Goal: Use online tool/utility: Use online tool/utility

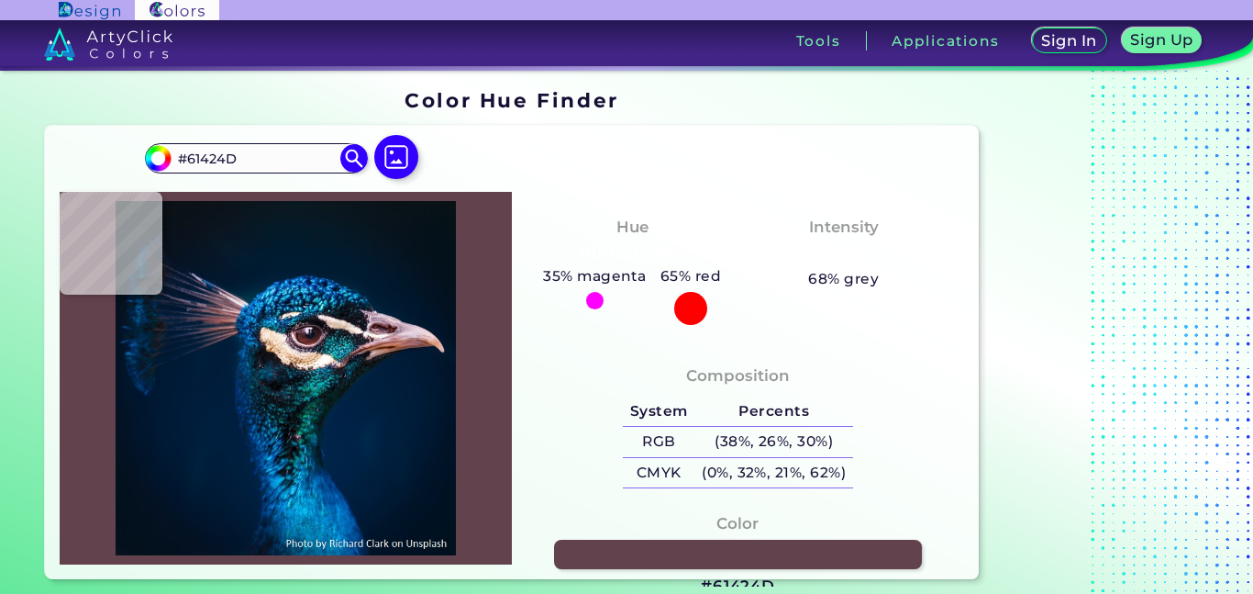
type input "#76484a"
type input "#76484A"
type input "#6b2e2b"
type input "#6B2E2B"
type input "#58272b"
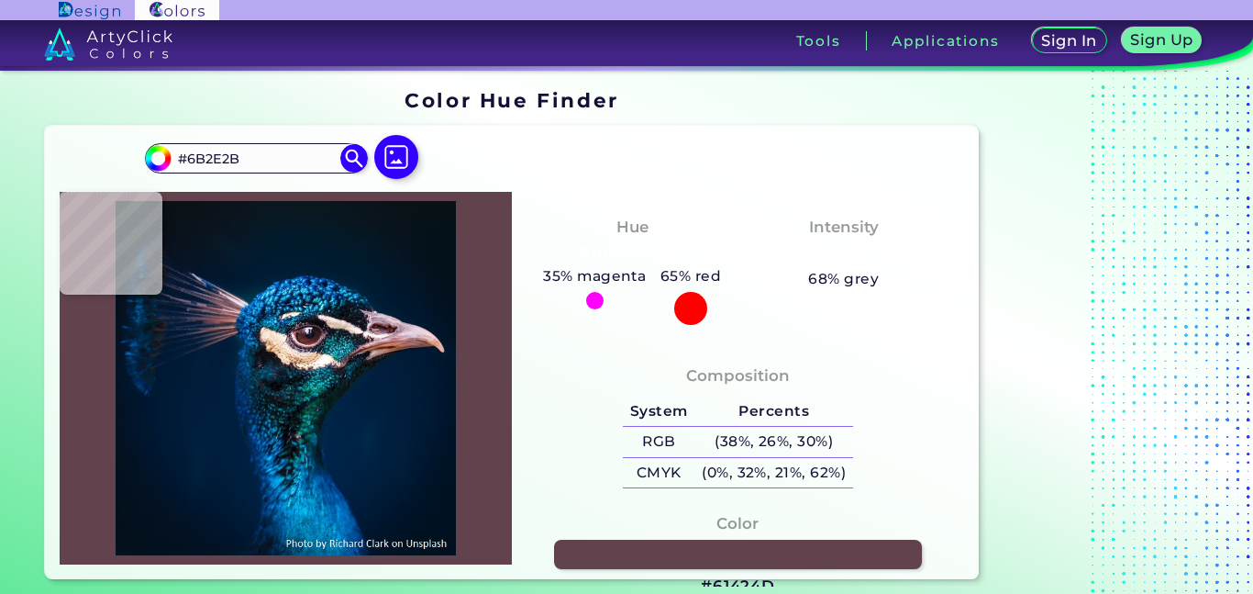
type input "#58272B"
type input "#3a1f2a"
type input "#3A1F2A"
type input "#14131c"
type input "#14131C"
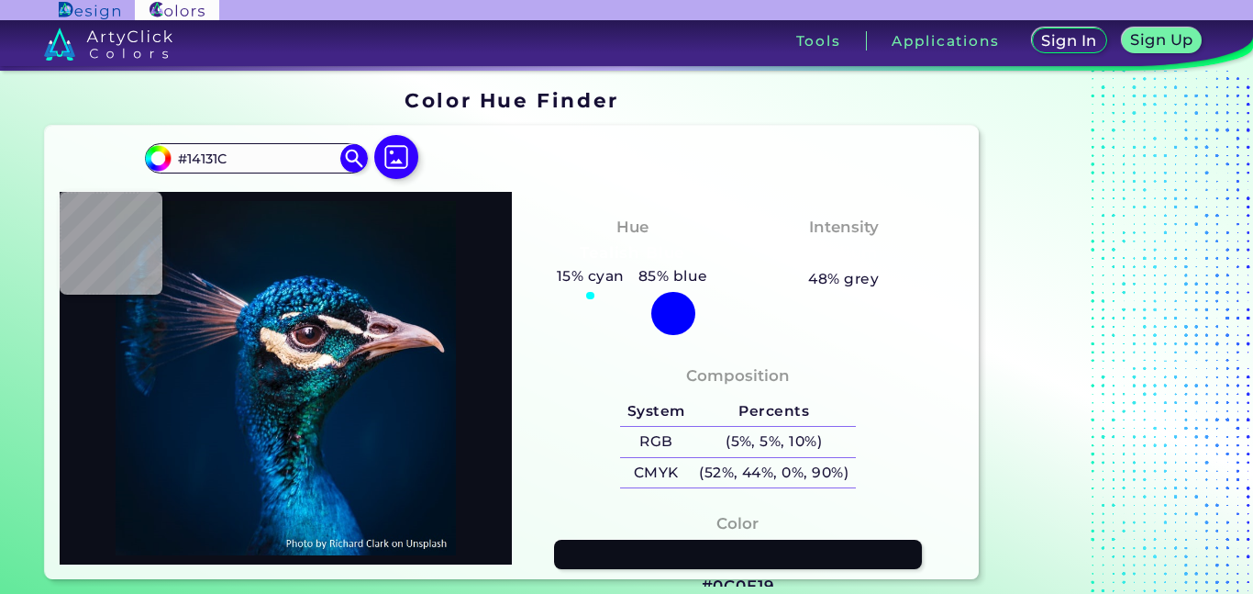
type input "#0c0e19"
type input "#0C0E19"
type input "#0c0f1a"
type input "#0C0F1A"
type input "#09101a"
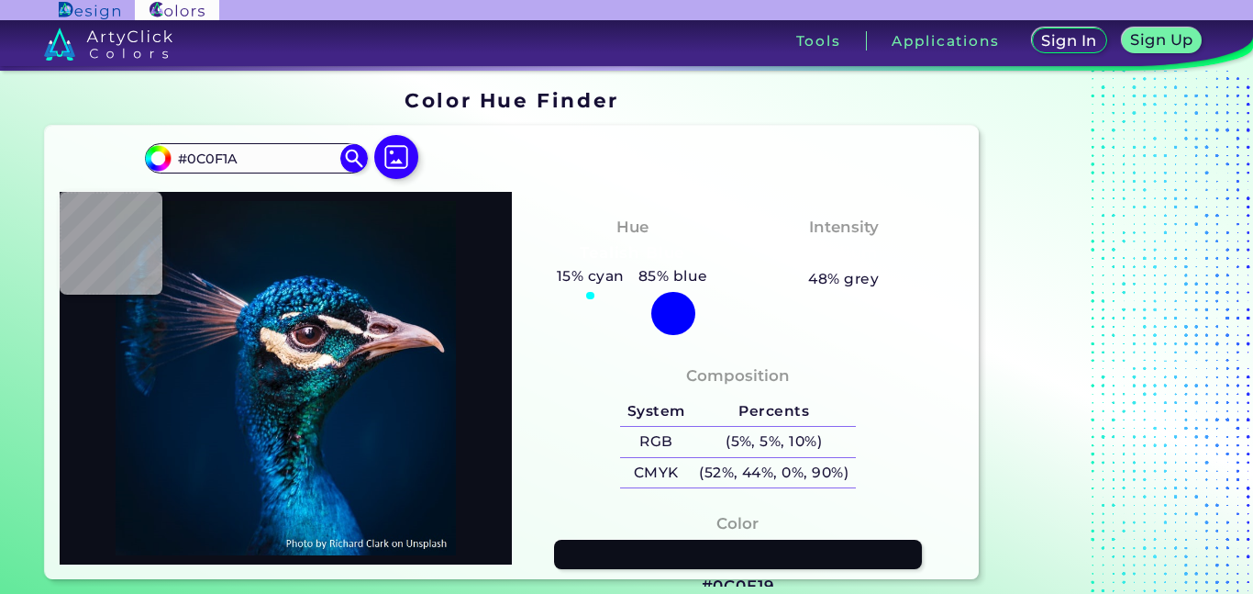
type input "#09101A"
type input "#1169a9"
type input "#1169A9"
type input "#051827"
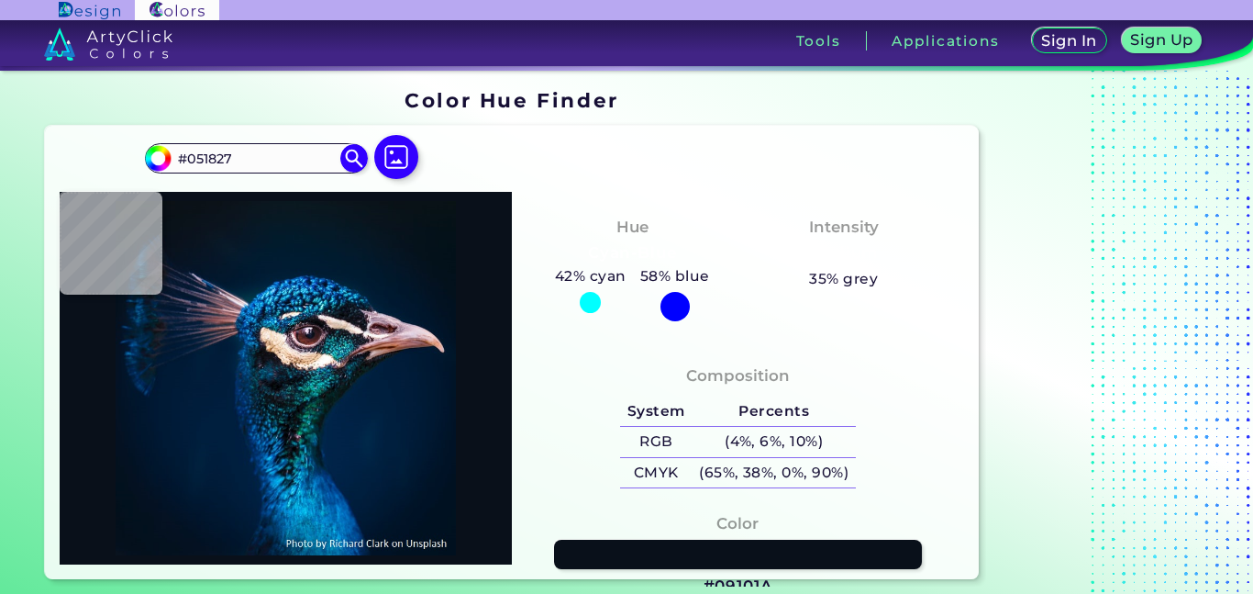
type input "#061623"
type input "#07151e"
type input "#07151E"
type input "#08151e"
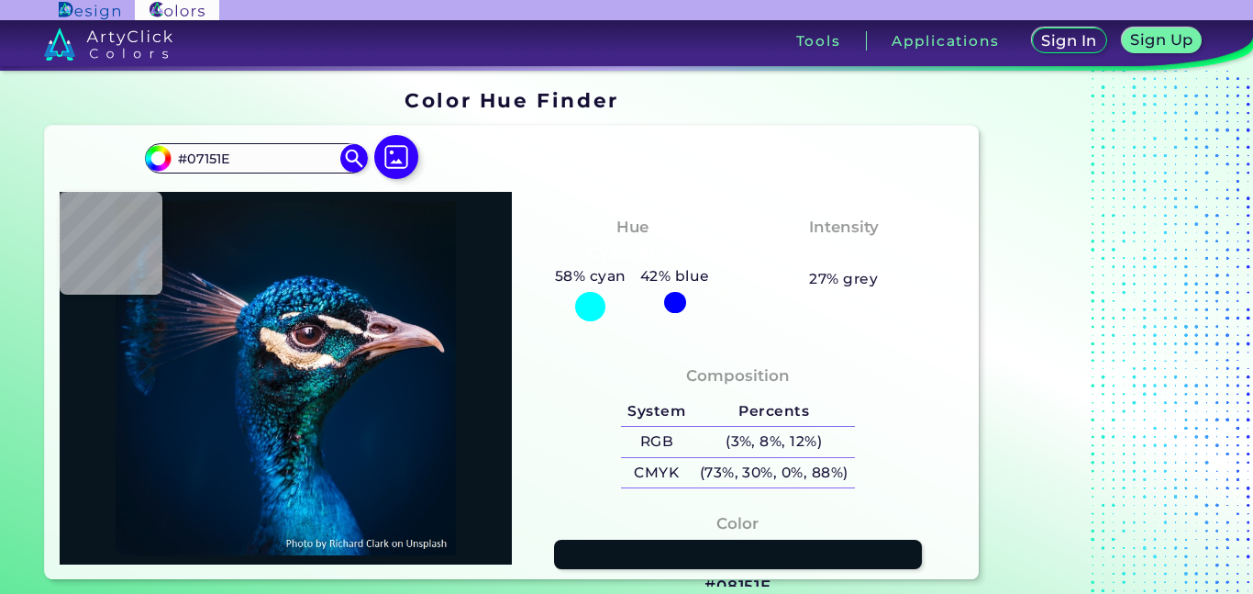
type input "#08151E"
type input "#07141c"
type input "#07141C"
type input "#0a151b"
type input "#0A151B"
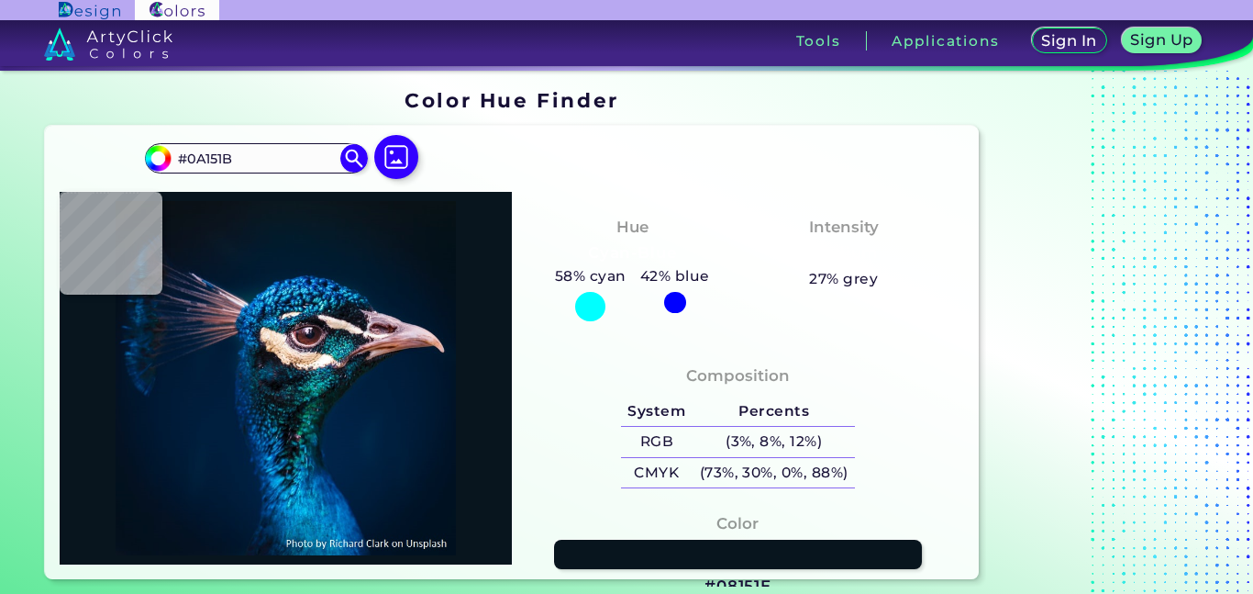
type input "#09141a"
type input "#09141A"
type input "#000000"
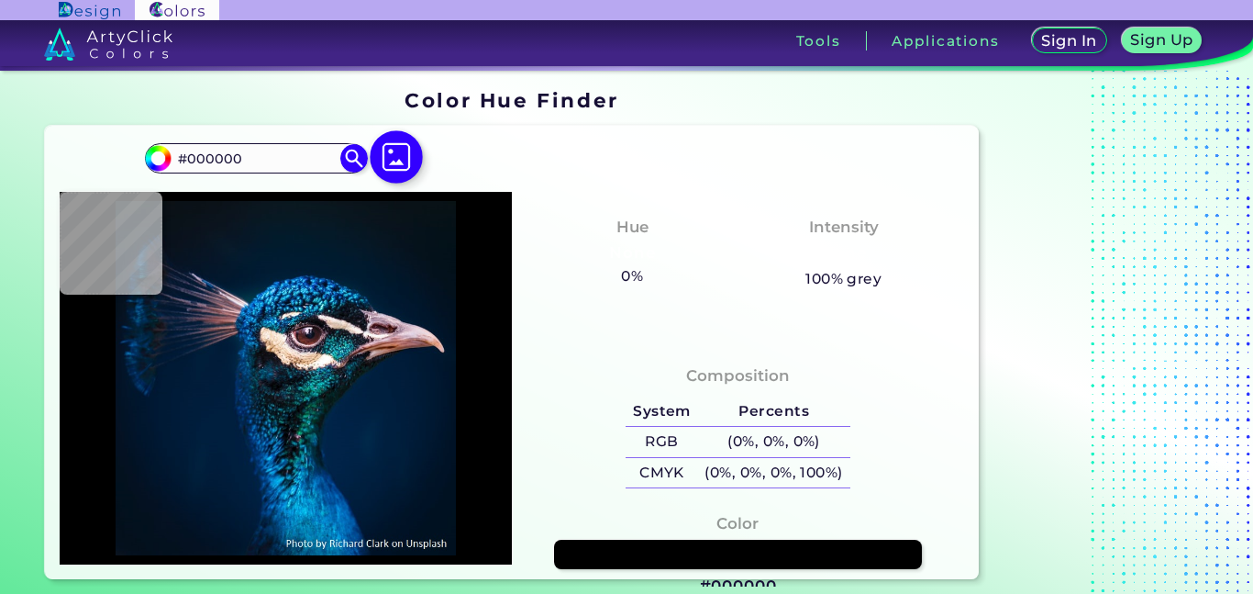
click at [388, 165] on img at bounding box center [397, 156] width 53 height 53
click at [0, 0] on input "file" at bounding box center [0, 0] width 0 height 0
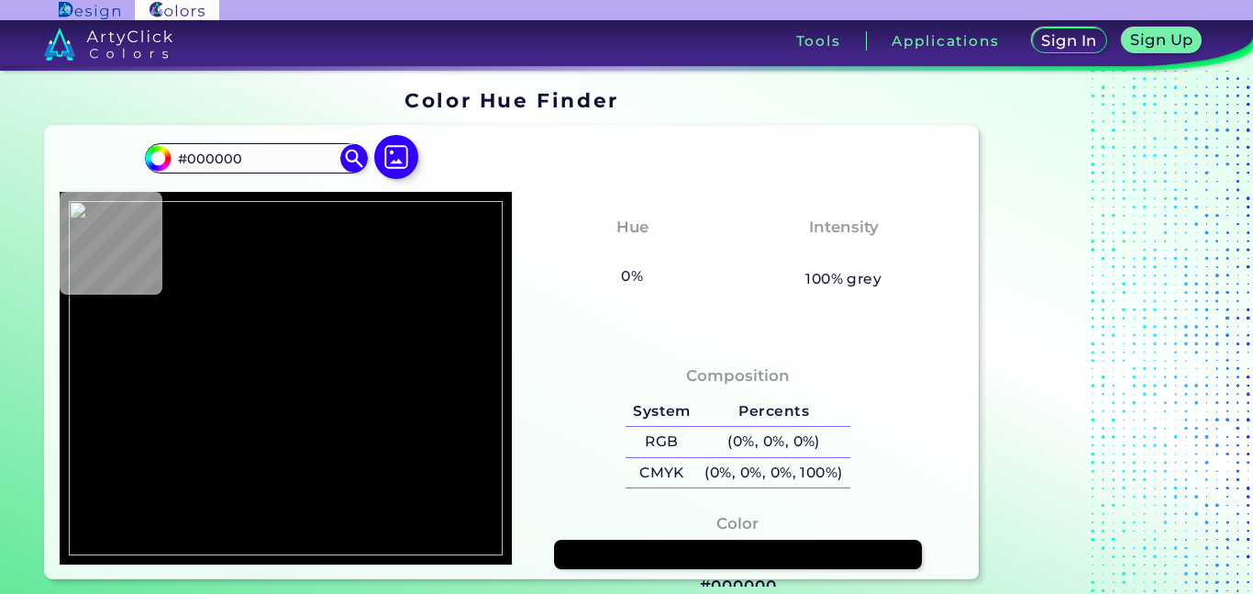
type input "#f0d0e2"
type input "#F0D0E2"
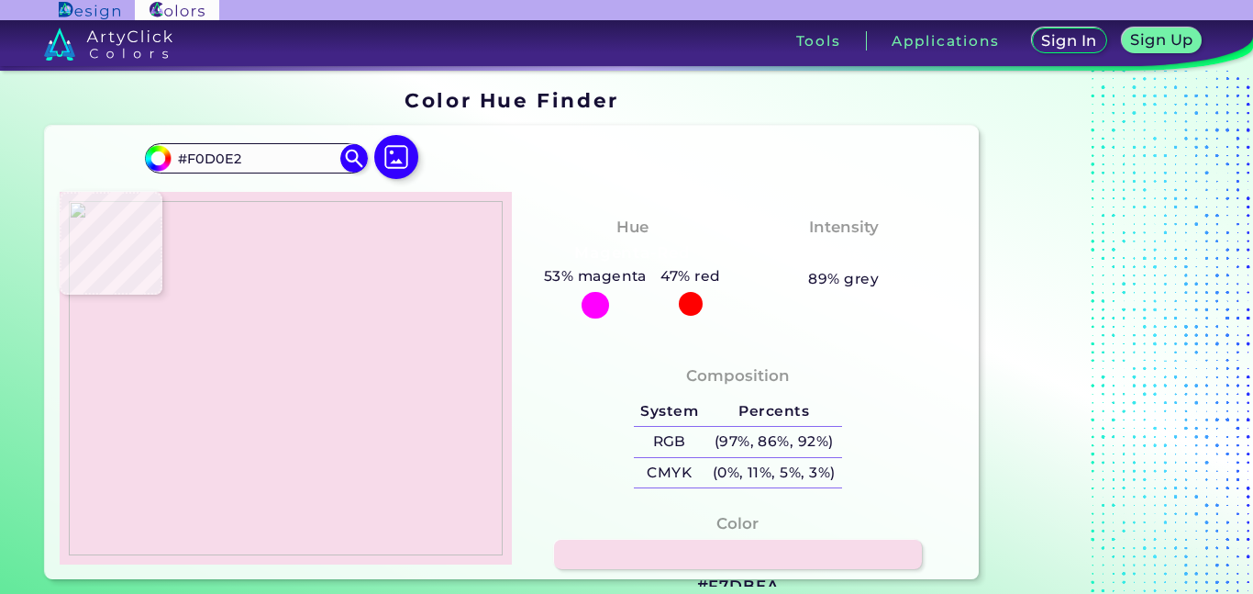
type input "#f7dbea"
type input "#F7DBEA"
type input "#f9e8ed"
type input "#F9E8ED"
type input "#f6d5e6"
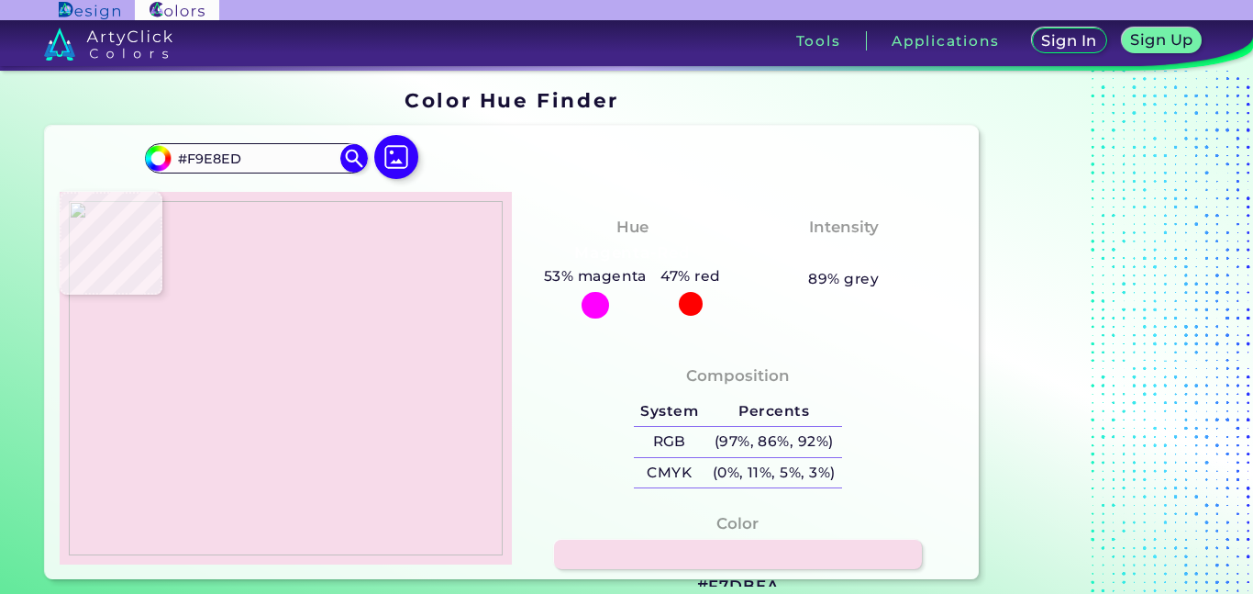
type input "#F6D5E6"
type input "#f3d2e3"
type input "#F3D2E3"
type input "#f2d1e2"
type input "#F2D1E2"
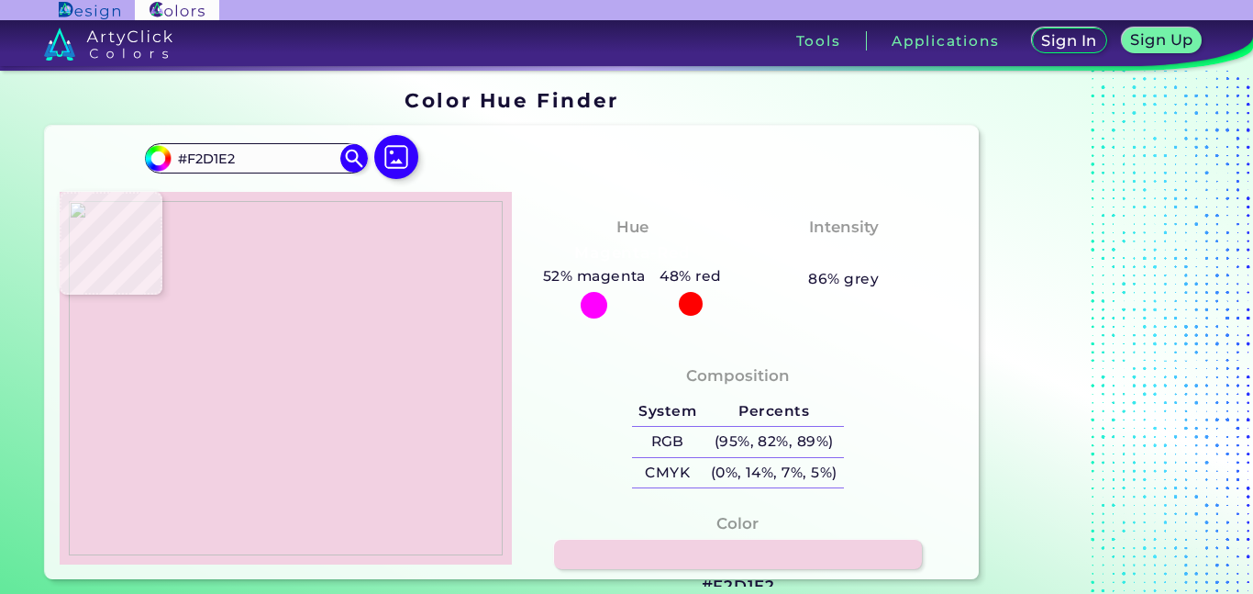
type input "#f0cfd2"
type input "#F0CFD2"
type input "#f5f1ef"
type input "#F5F1EF"
type input "#f4f1ee"
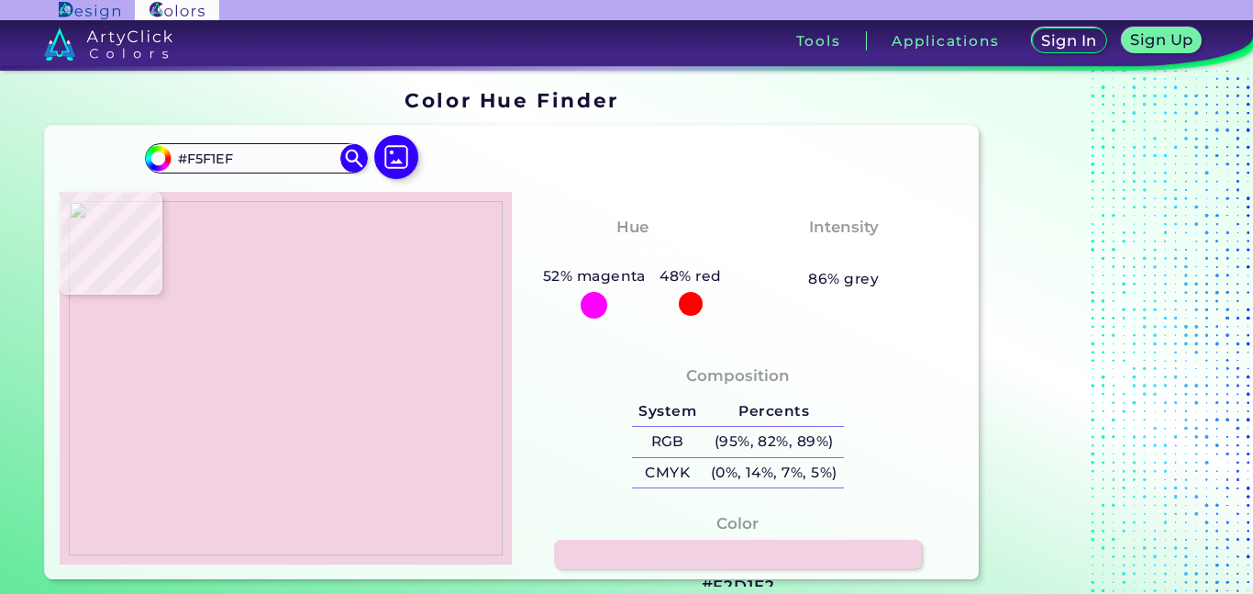
type input "#F4F1EE"
type input "#f1f0f0"
type input "#F1F0F0"
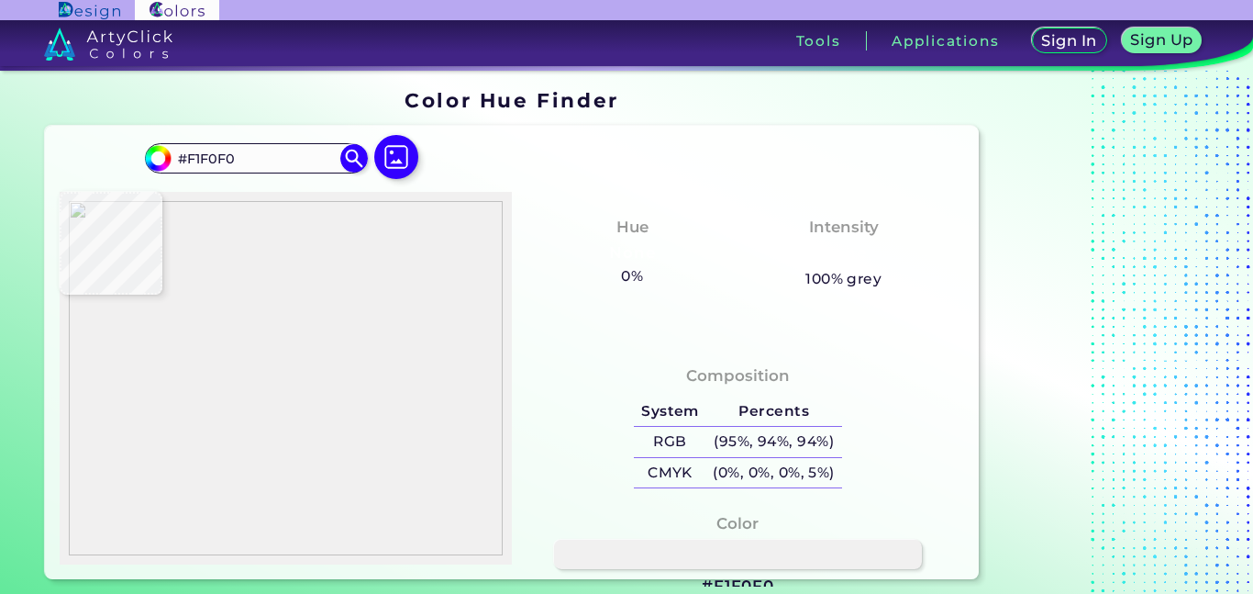
type input "#f1f1f1"
type input "#F1F1F1"
type input "#f1f3e4"
type input "#F1F3E4"
type input "#f1edca"
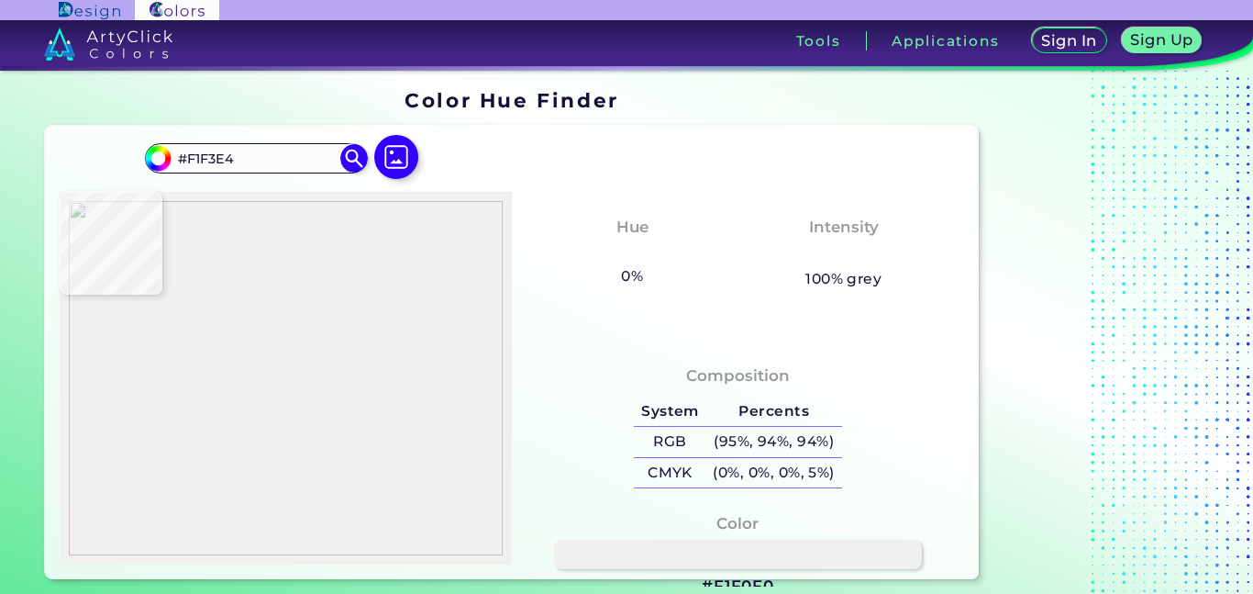
type input "#F1EDCA"
type input "#f1e9c0"
type input "#F1E9C0"
type input "#f1e6b7"
type input "#F1E6B7"
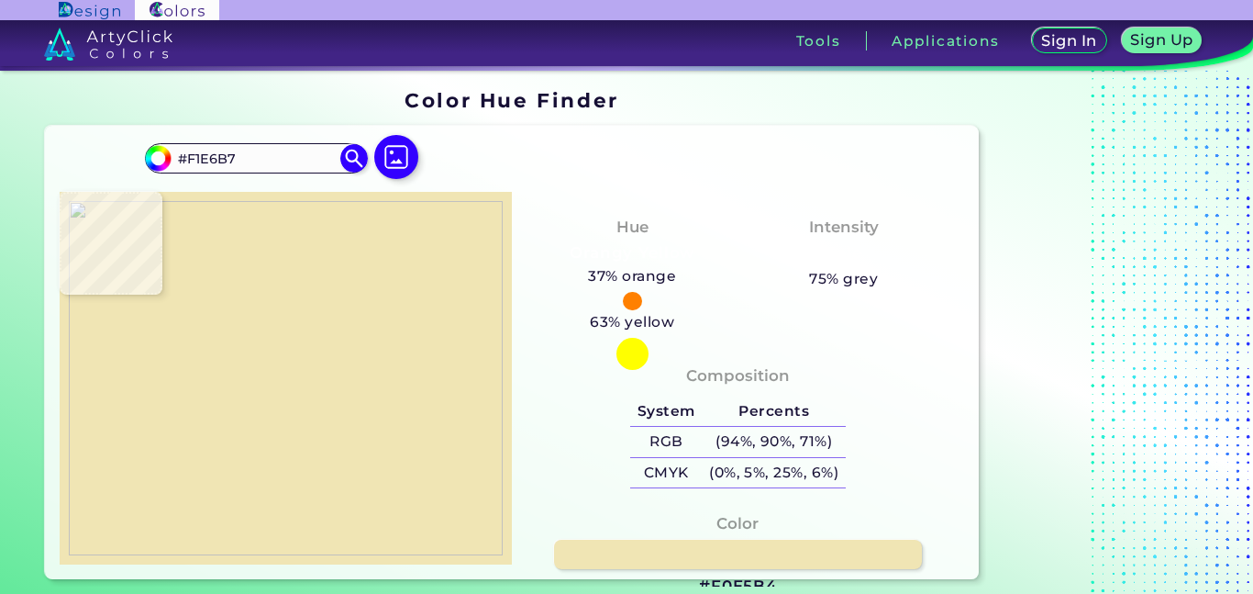
type input "#f0e5b4"
type input "#F0E5B4"
type input "#efe1ad"
type input "#EFE1AD"
type input "#efe2b3"
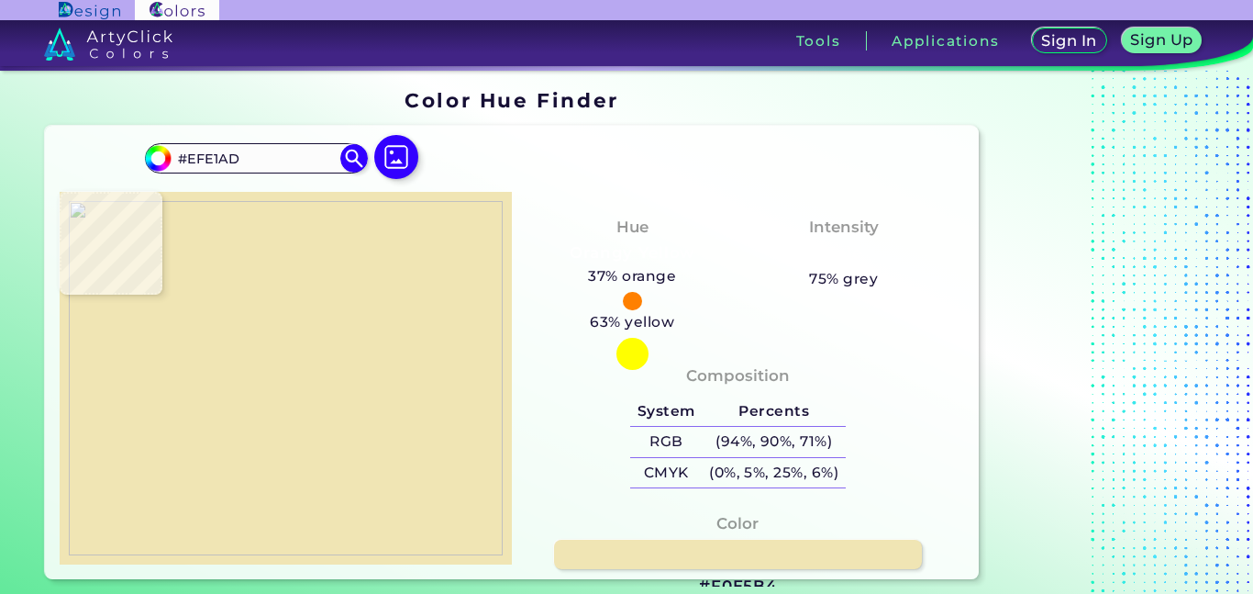
type input "#EFE2B3"
type input "#f0e2b4"
type input "#F0E2B4"
type input "#f2e2b6"
type input "#F2E2B6"
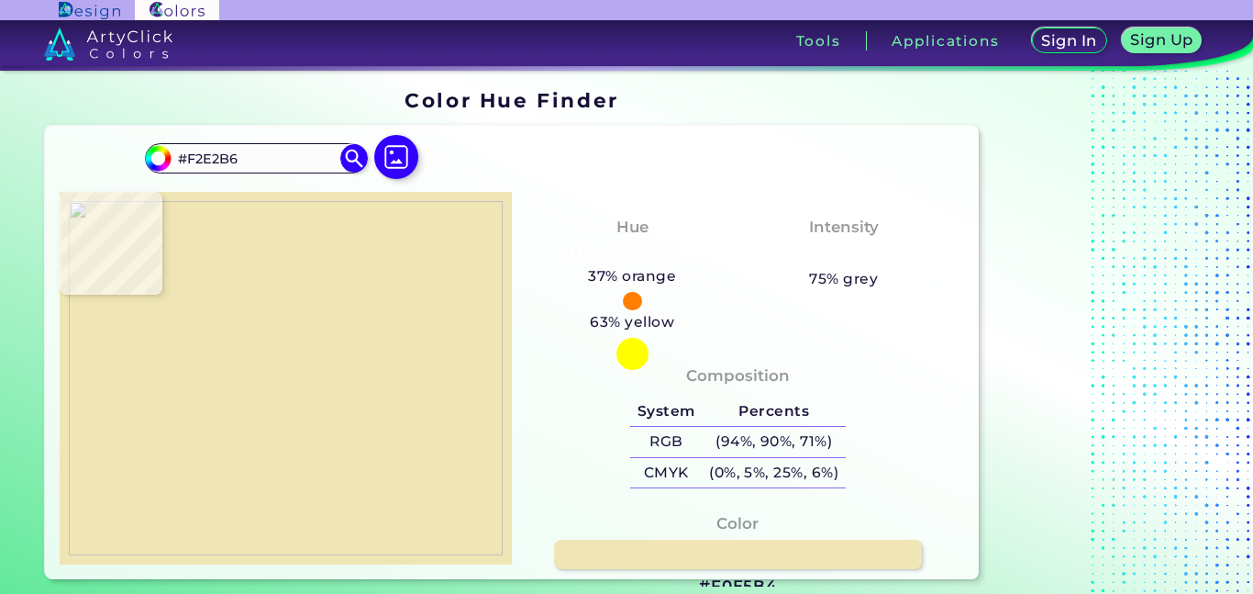
type input "#f3e2b6"
type input "#F3E2B6"
type input "#f4e2b6"
type input "#F4E2B6"
type input "#f3e2b6"
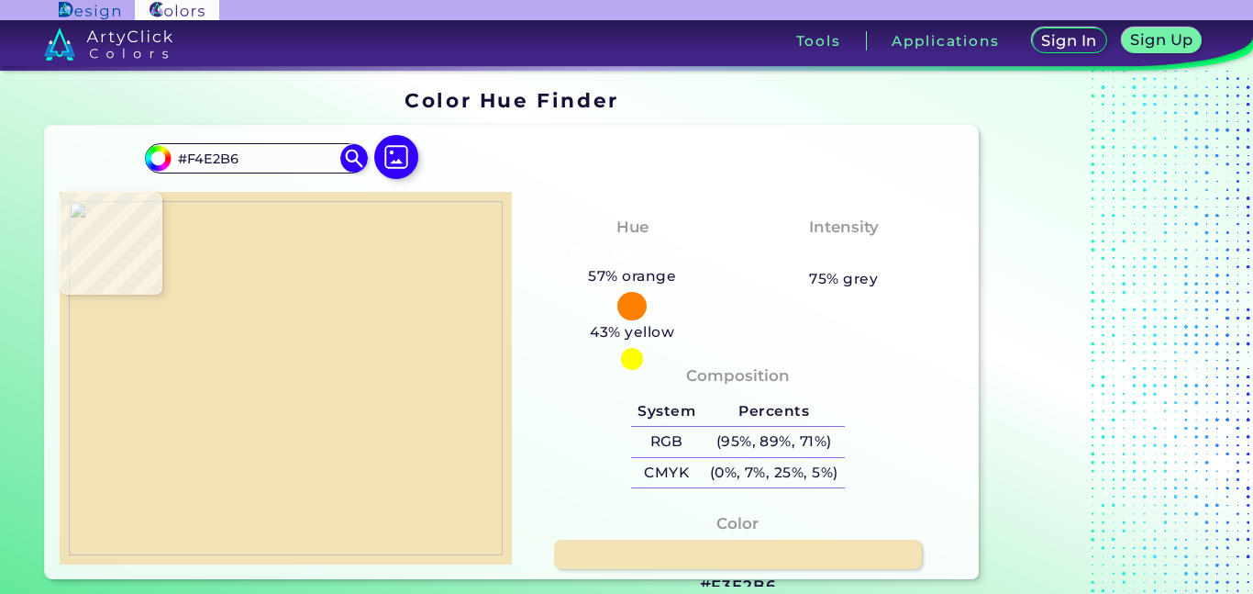
type input "#F3E2B6"
type input "#f1e3b6"
type input "#F1E3B6"
type input "#f0e2b5"
type input "#F0E2B5"
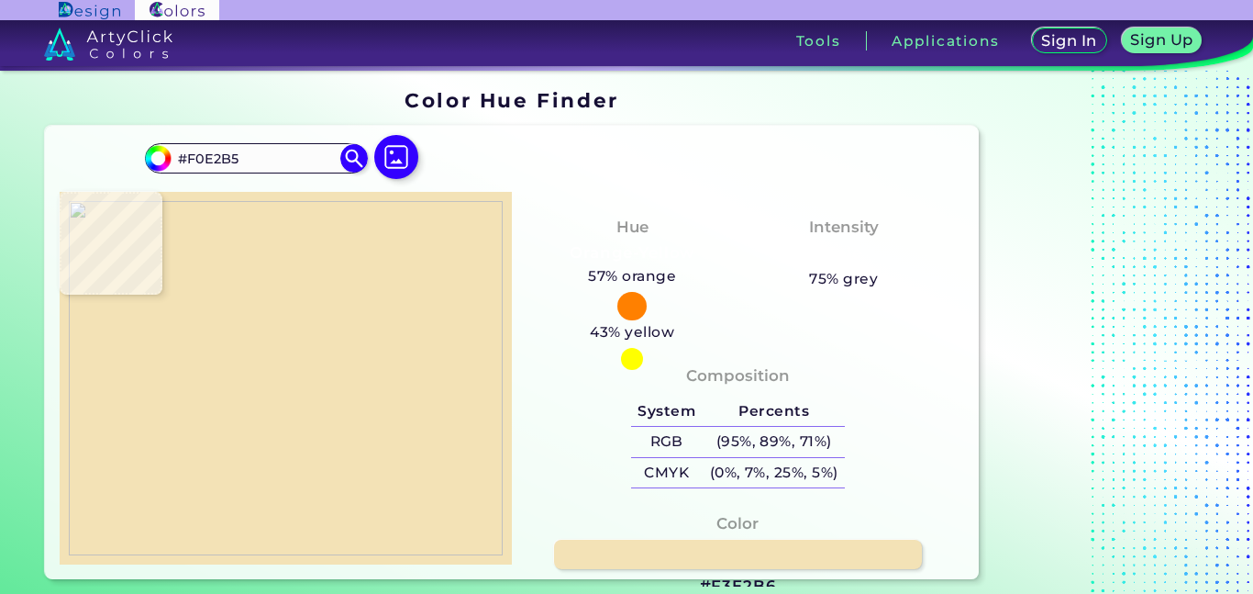
type input "#efe2b5"
type input "#EFE2B5"
type input "#efe1b4"
type input "#EFE1B4"
type input "#f0e2b5"
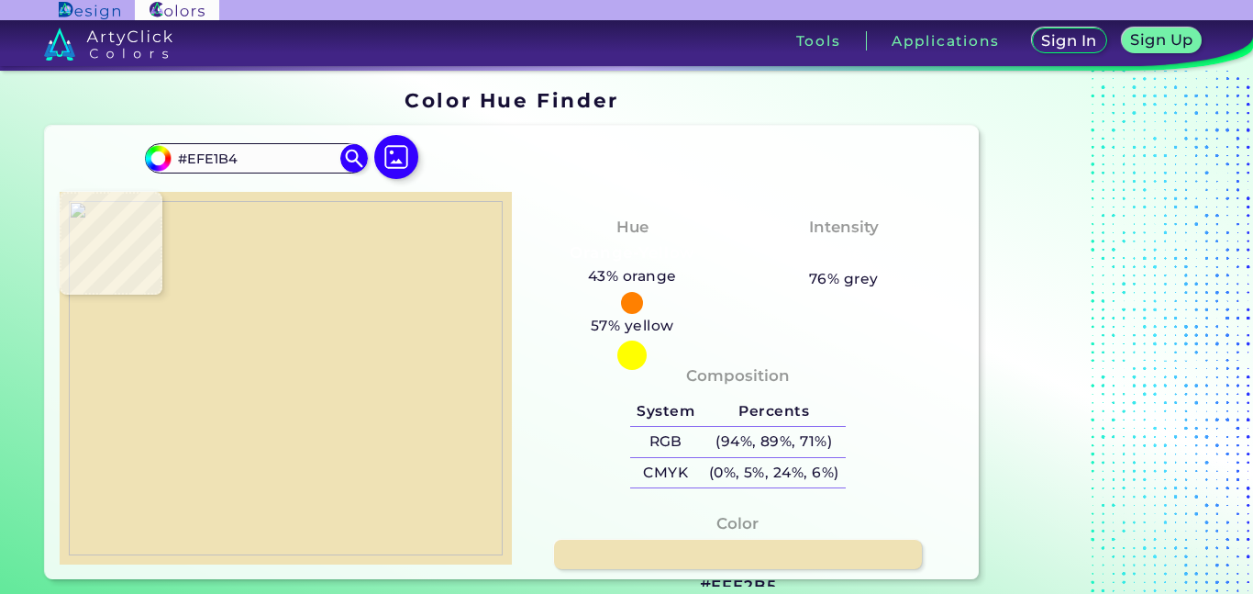
type input "#F0E2B5"
type input "#efe3b6"
type input "#EFE3B6"
type input "#eee5b7"
type input "#EEE5B7"
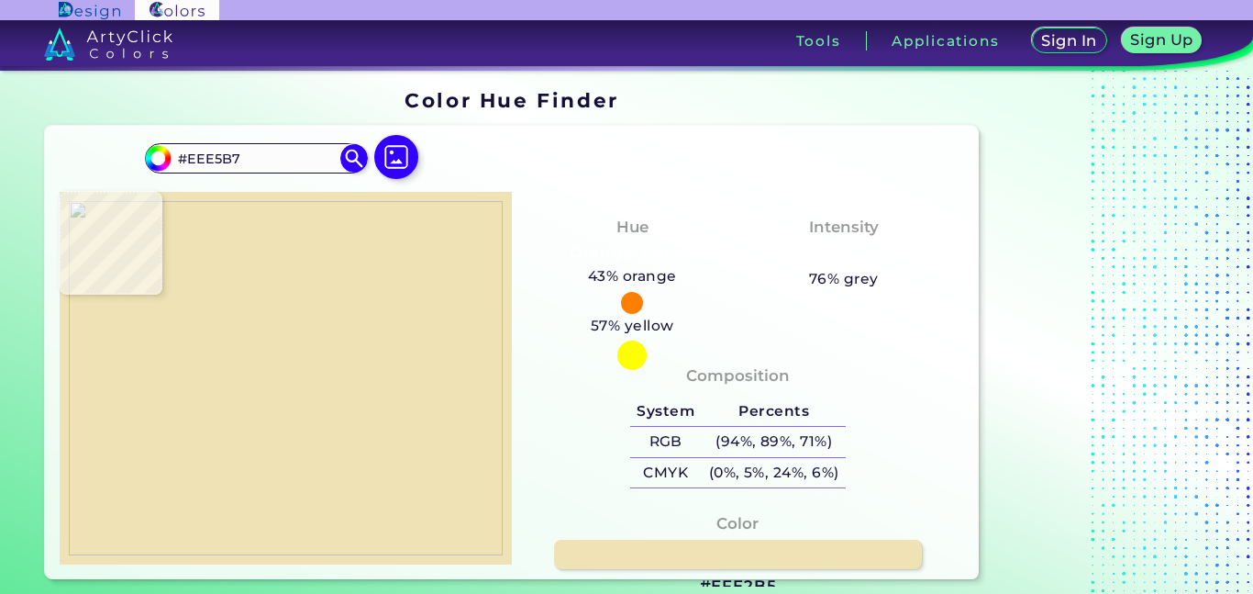
type input "#ede6b7"
type input "#EDE6B7"
type input "#ede6b5"
type input "#EDE6B5"
type input "#ebe5b4"
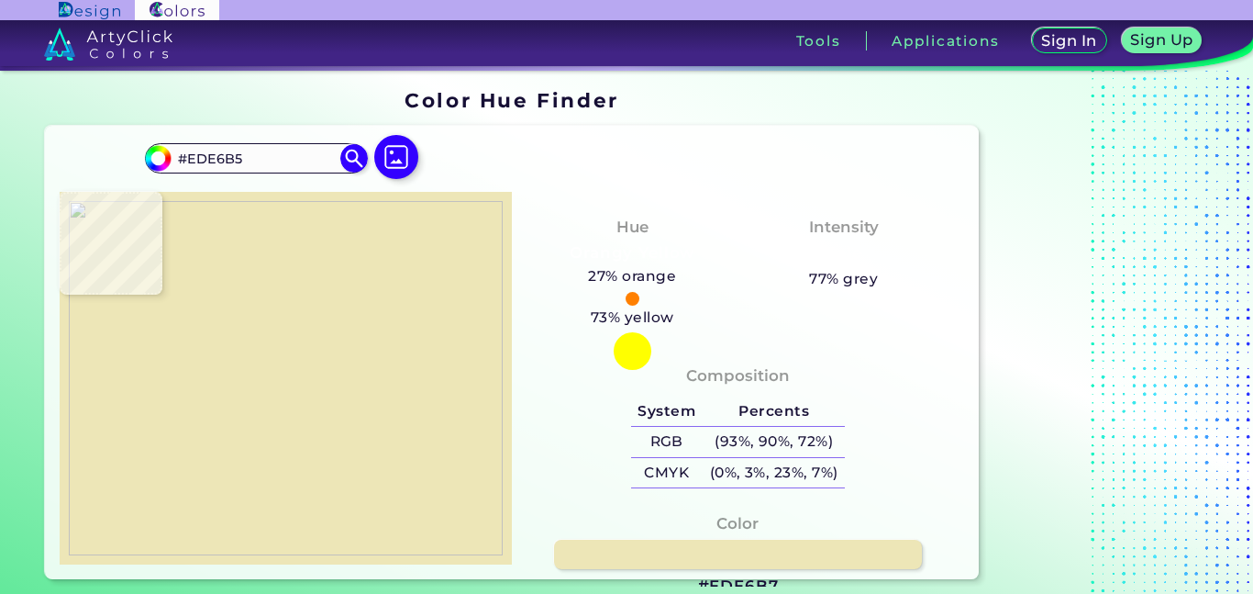
type input "#EBE5B4"
type input "#ece6b5"
type input "#ECE6B5"
type input "#ede6b5"
type input "#EDE6B5"
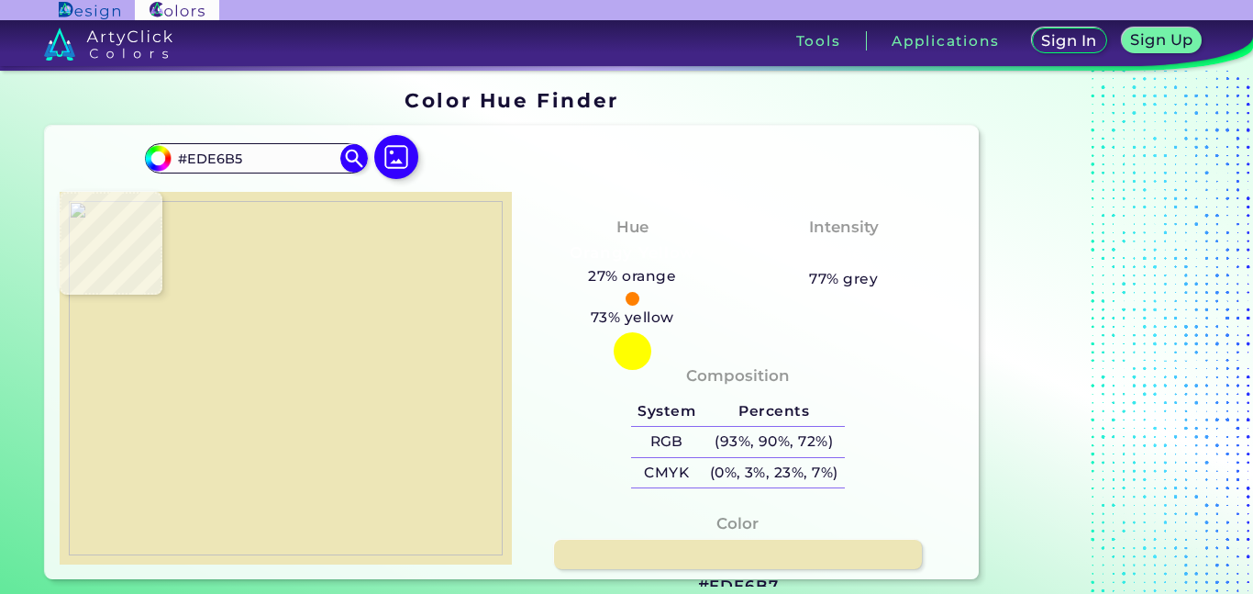
type input "#f0e6b4"
type input "#F0E6B4"
type input "#f1e7b4"
type input "#F1E7B4"
type input "#efe7b3"
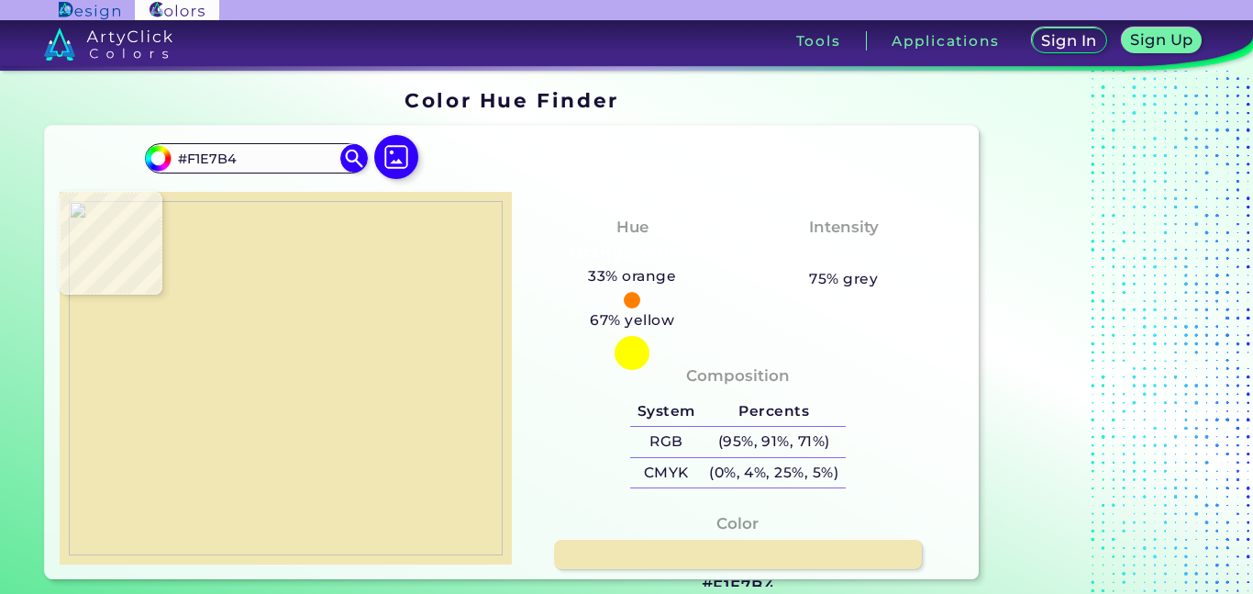
type input "#EFE7B3"
type input "#ece9b4"
type input "#ECE9B4"
type input "#ece8b5"
type input "#ECE8B5"
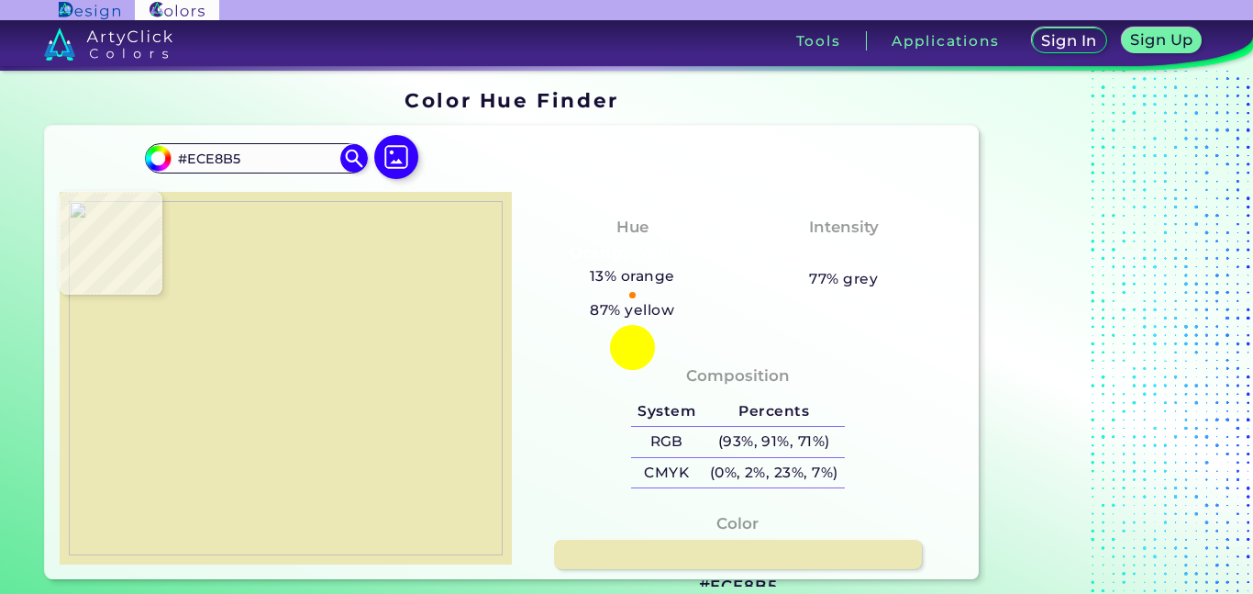
type input "#ece8b4"
type input "#ECE8B4"
type input "#ece9b2"
type input "#ECE9B2"
type input "#ede9b0"
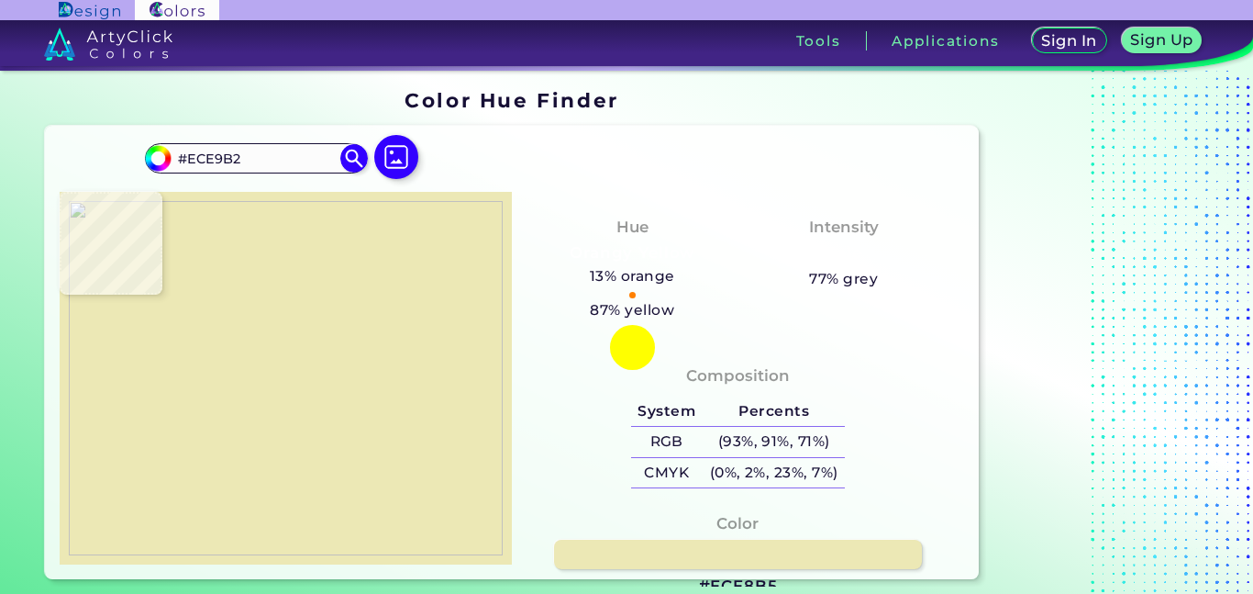
type input "#EDE9B0"
type input "#ece9b2"
type input "#ECE9B2"
type input "#f0e6b8"
type input "#F0E6B8"
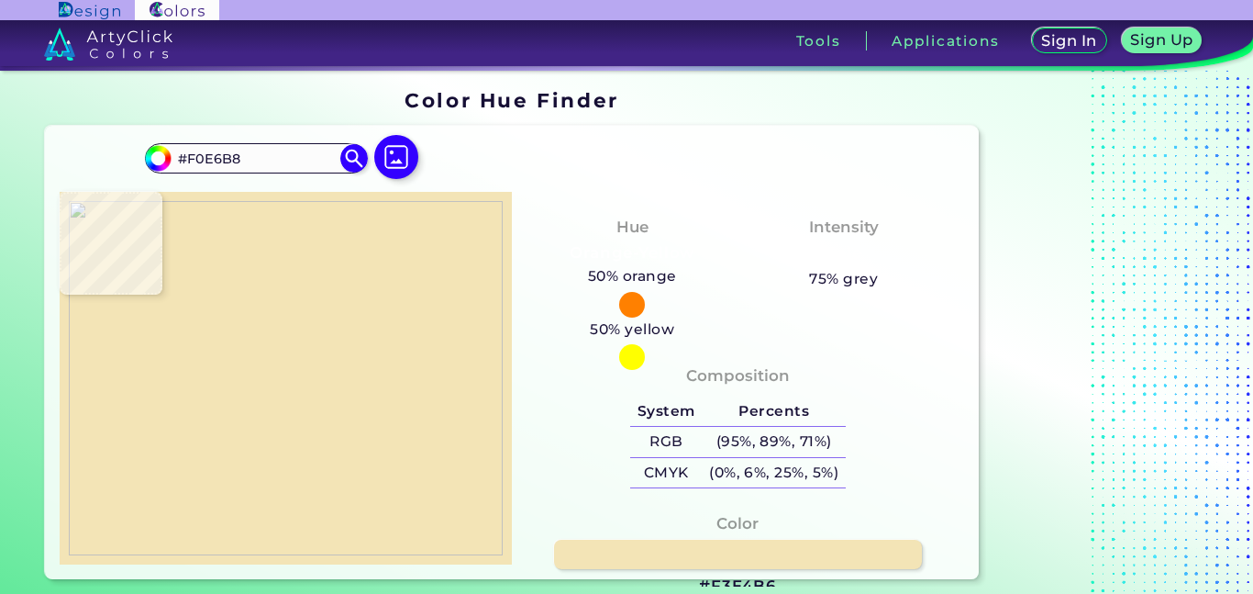
type input "#f3e4b6"
type input "#F3E4B6"
type input "#f5e4b4"
type input "#F5E4B4"
type input "#f0e6ab"
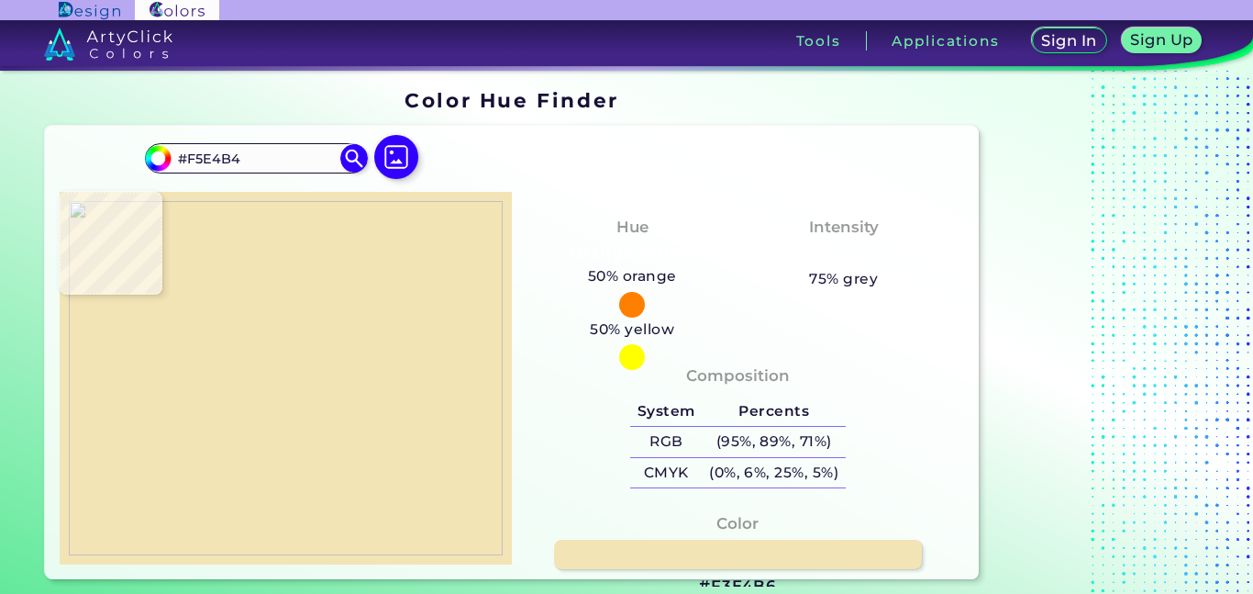
type input "#F0E6AB"
type input "#ede7af"
type input "#EDE7AF"
type input "#ede6b1"
type input "#EDE6B1"
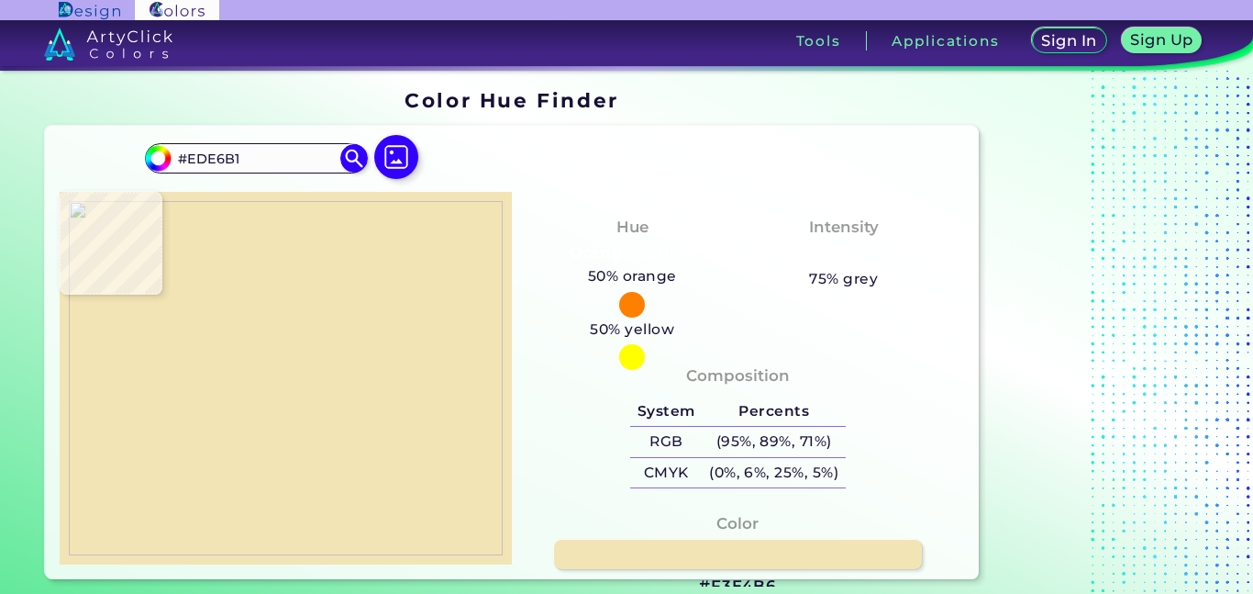
type input "#eee5b1"
type input "#EEE5B1"
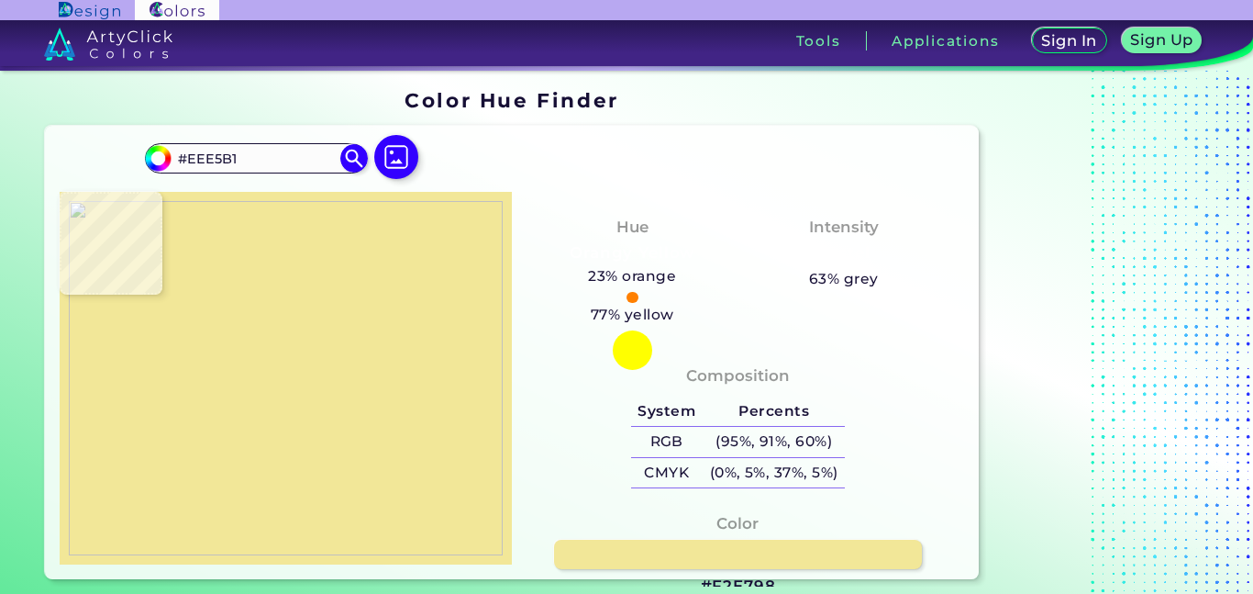
type input "#f2e798"
type input "#F2E798"
type input "#f8ea79"
type input "#F8EA79"
type input "#fced58"
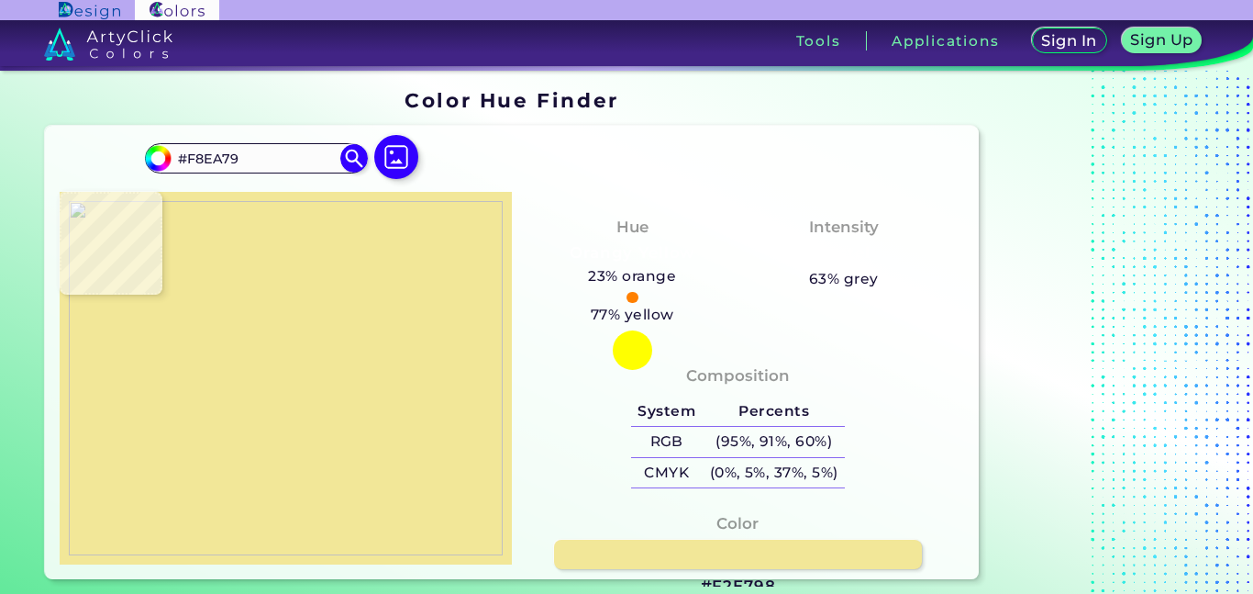
type input "#FCED58"
type input "#edc63c"
type input "#EDC63C"
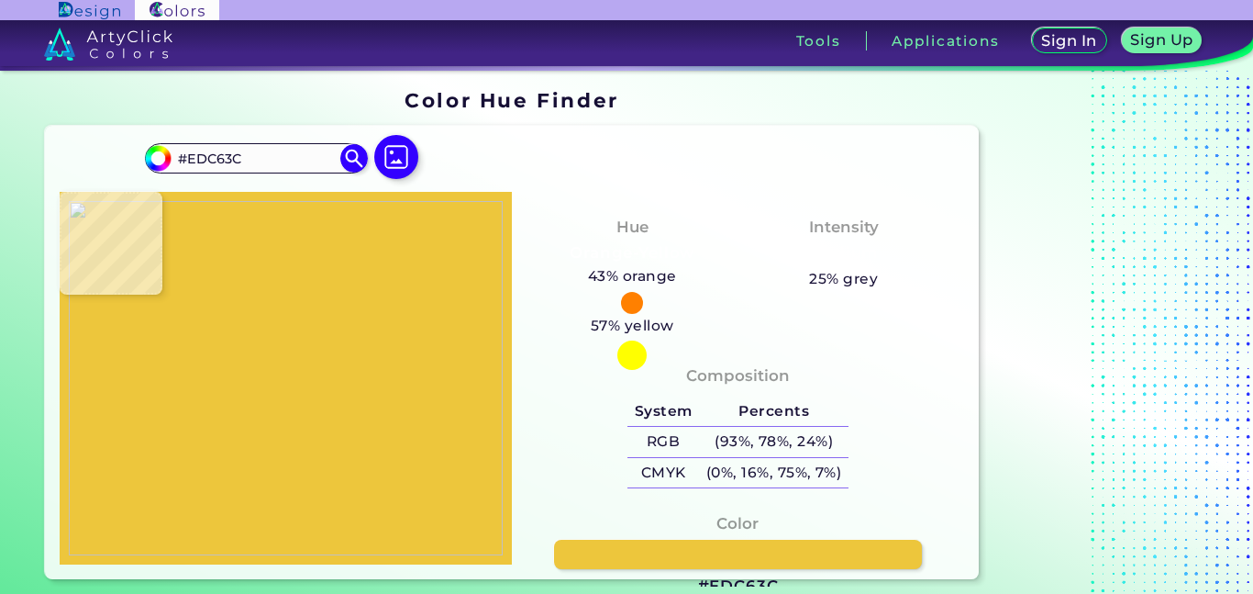
type input "#cc7421"
type input "#CC7421"
type input "#c6492f"
type input "#C6492F"
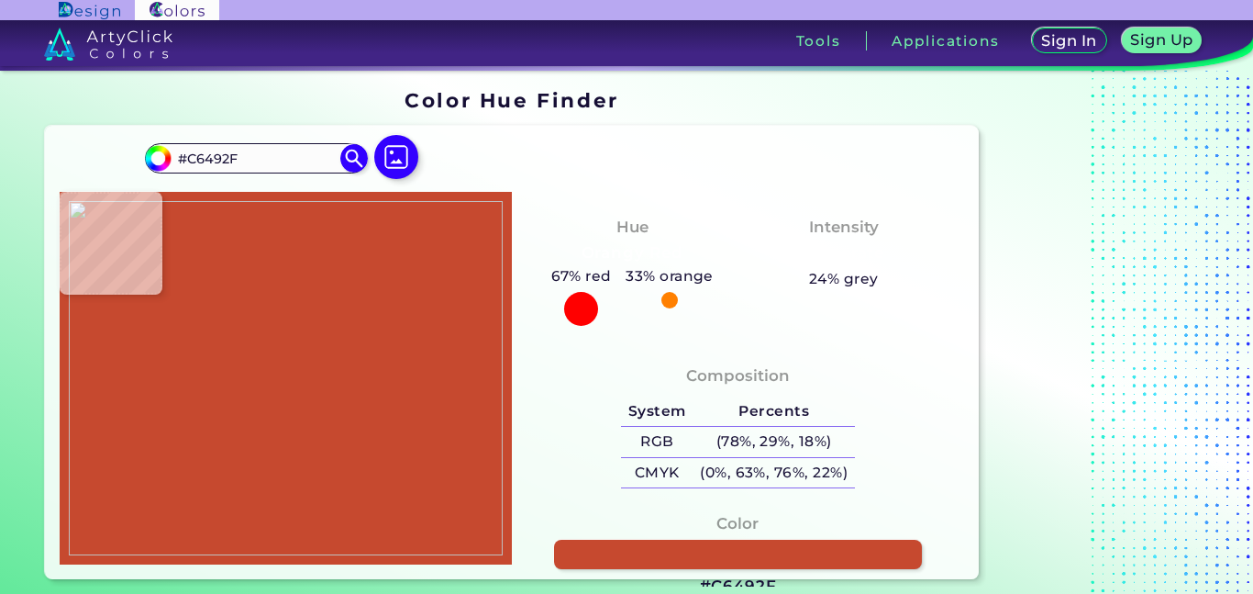
type input "#cc7421"
type input "#CC7421"
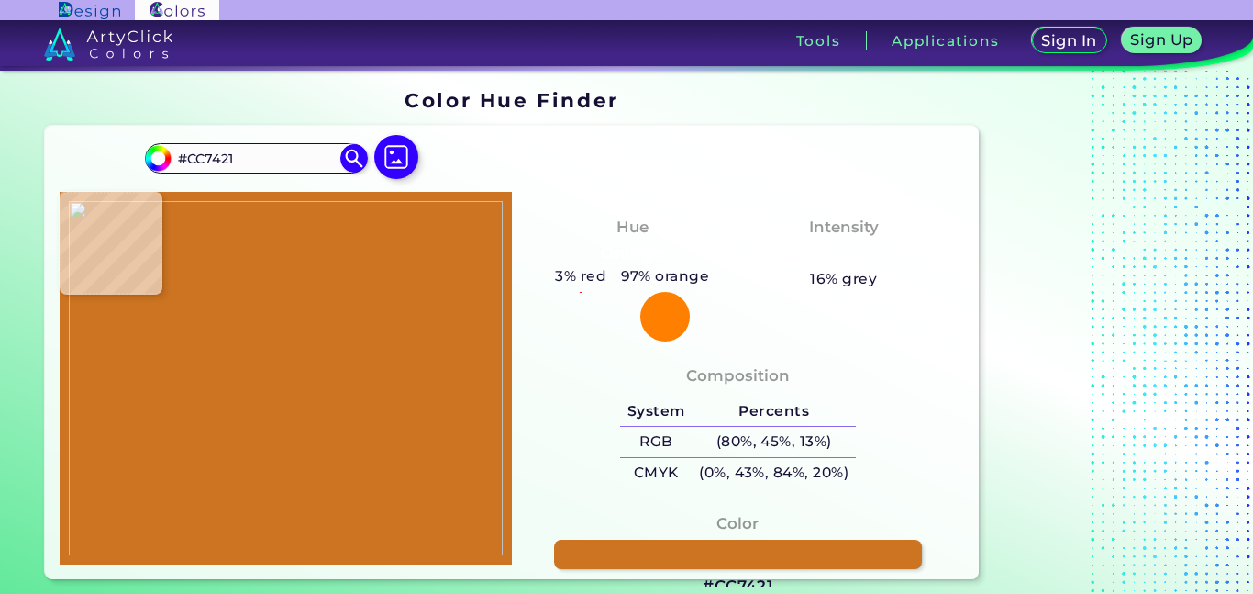
type input "#edc63c"
type input "#EDC63C"
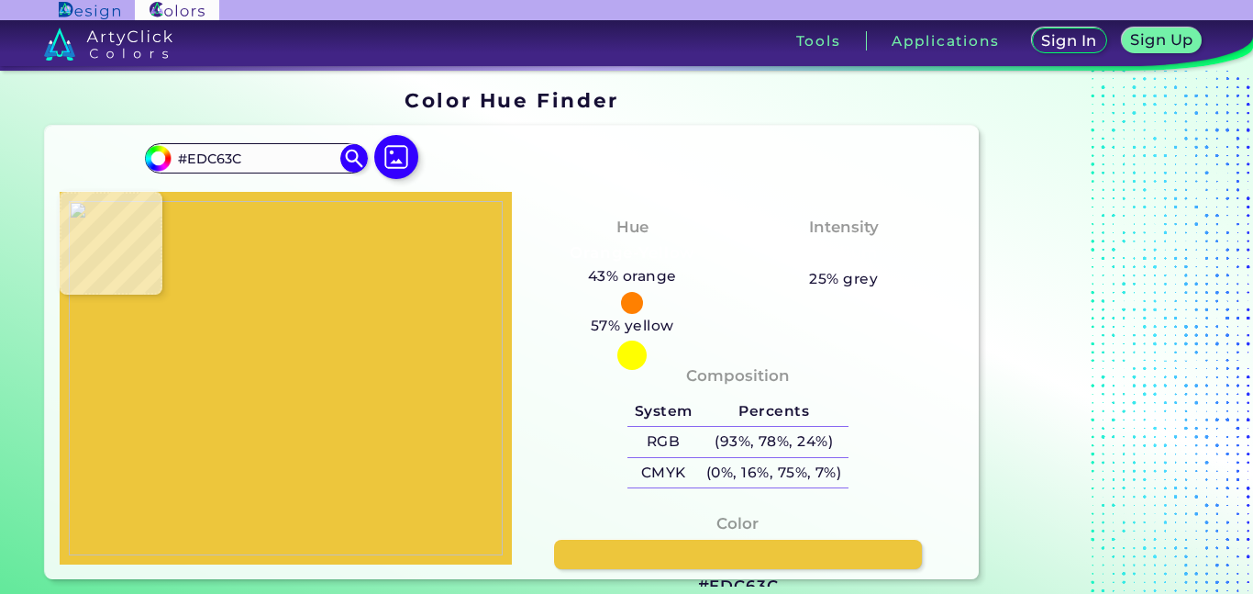
type input "#fced58"
type input "#FCED58"
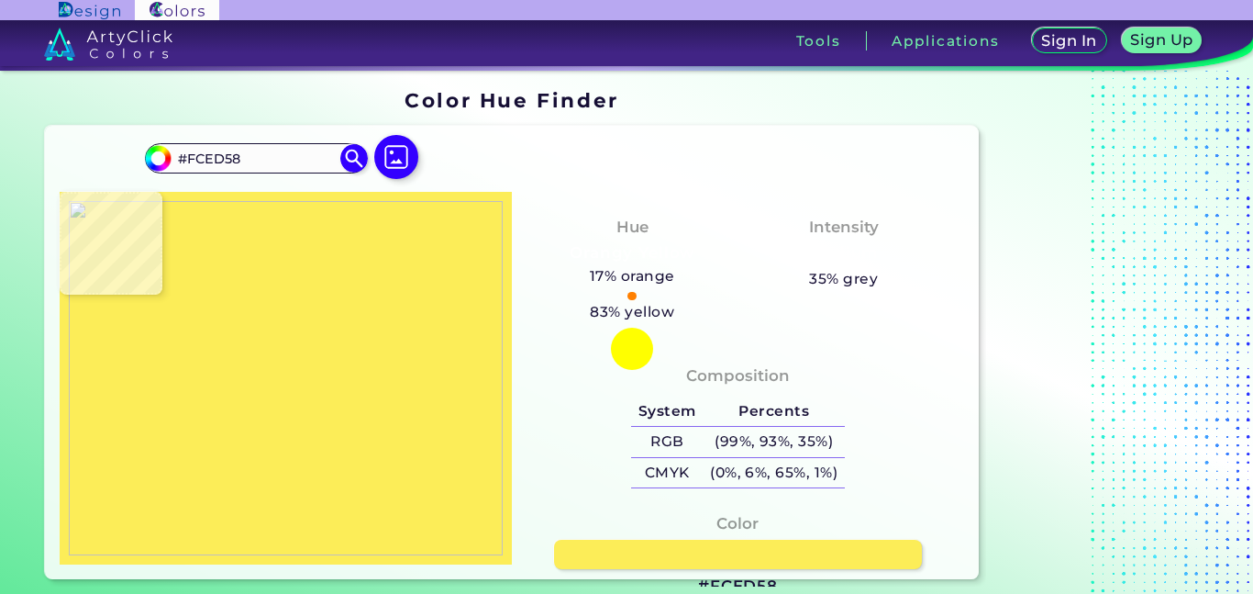
type input "#f8ea79"
type input "#F8EA79"
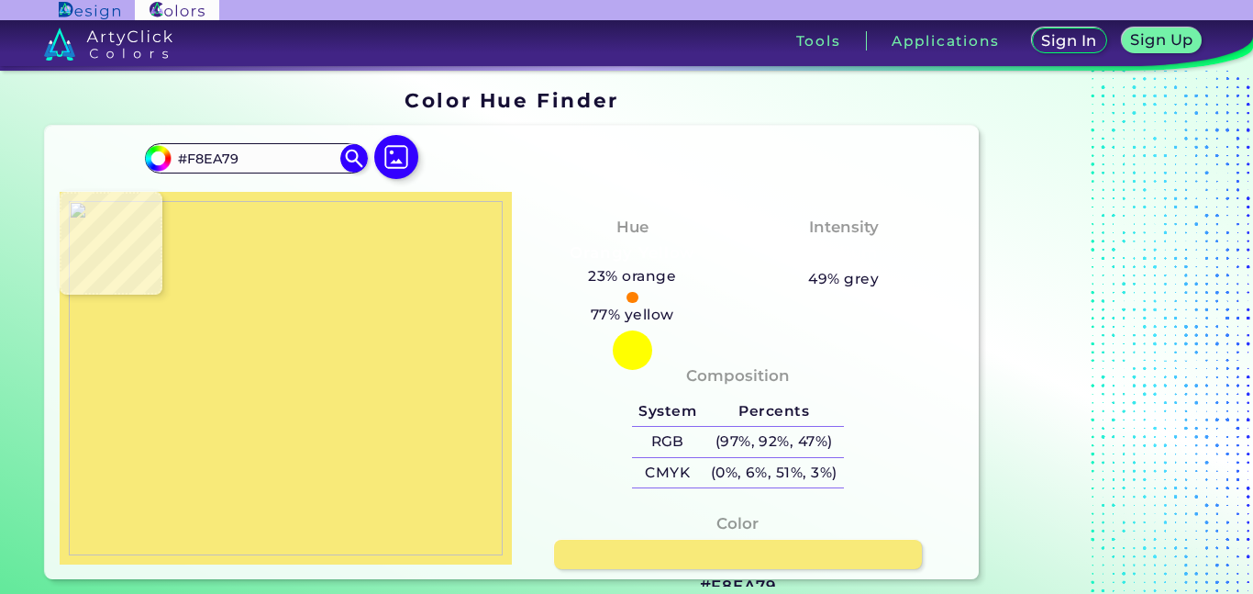
type input "#f9e97b"
type input "#F9E97B"
type input "#f3e698"
type input "#F3E698"
type input "#eee5b0"
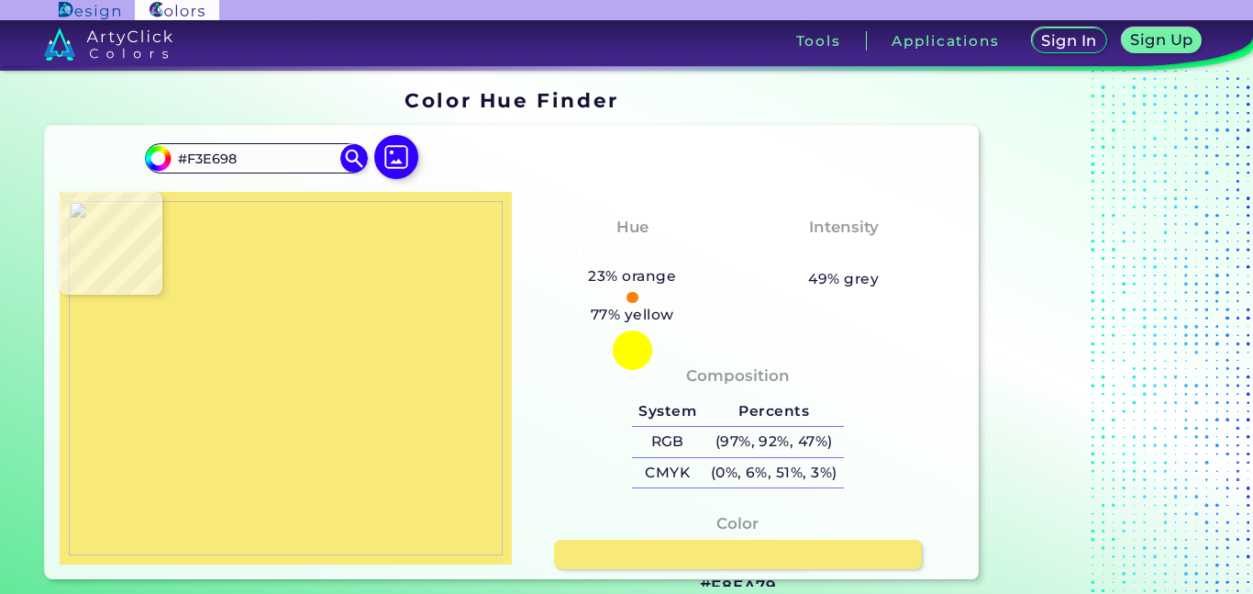
type input "#EEE5B0"
type input "#eee6b0"
type input "#EEE6B0"
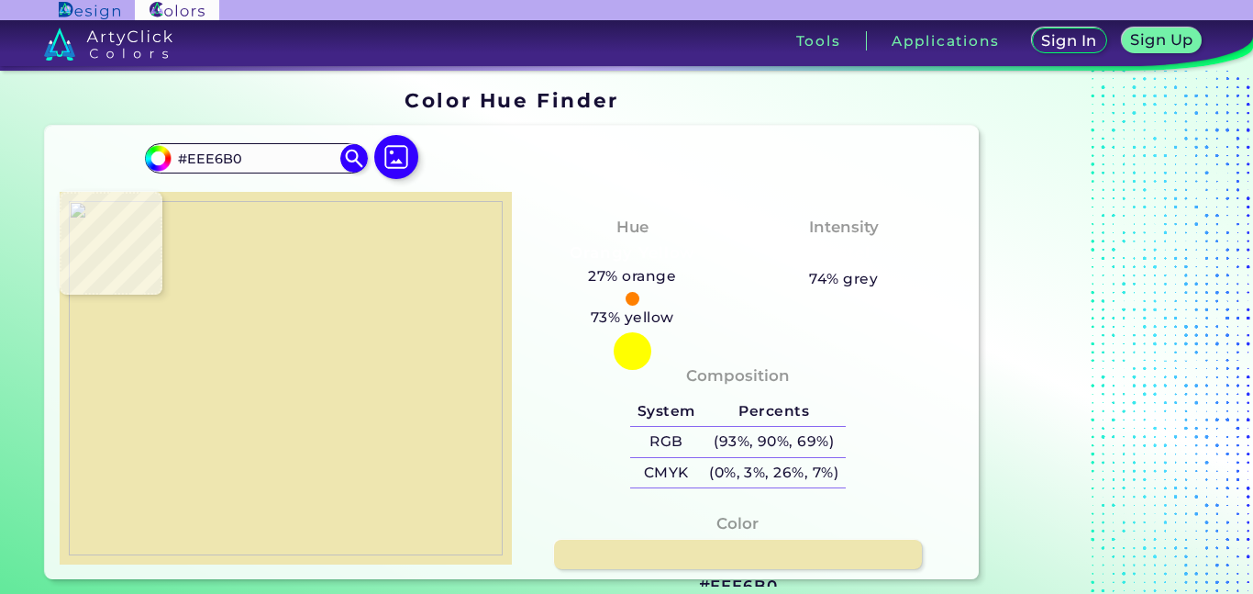
type input "#eee7b0"
type input "#EEE7B0"
type input "#f0e6ad"
type input "#F0E6AD"
type input "#f3e5af"
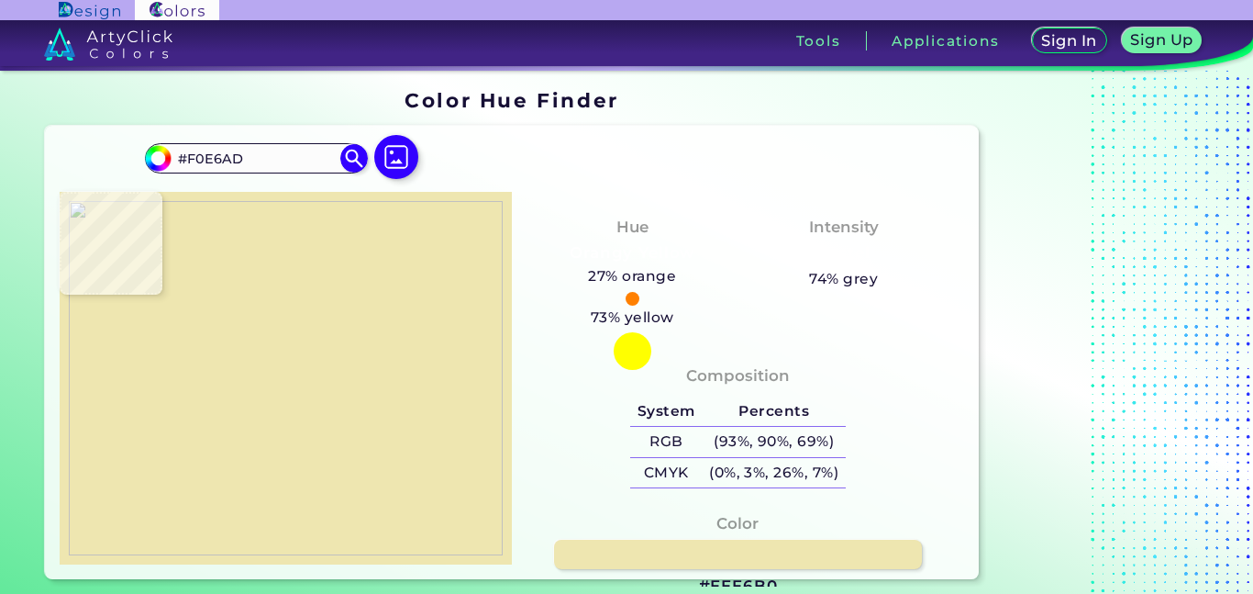
type input "#F3E5AF"
type input "#f5e3b7"
type input "#F5E3B7"
type input "#f3e4b8"
type input "#F3E4B8"
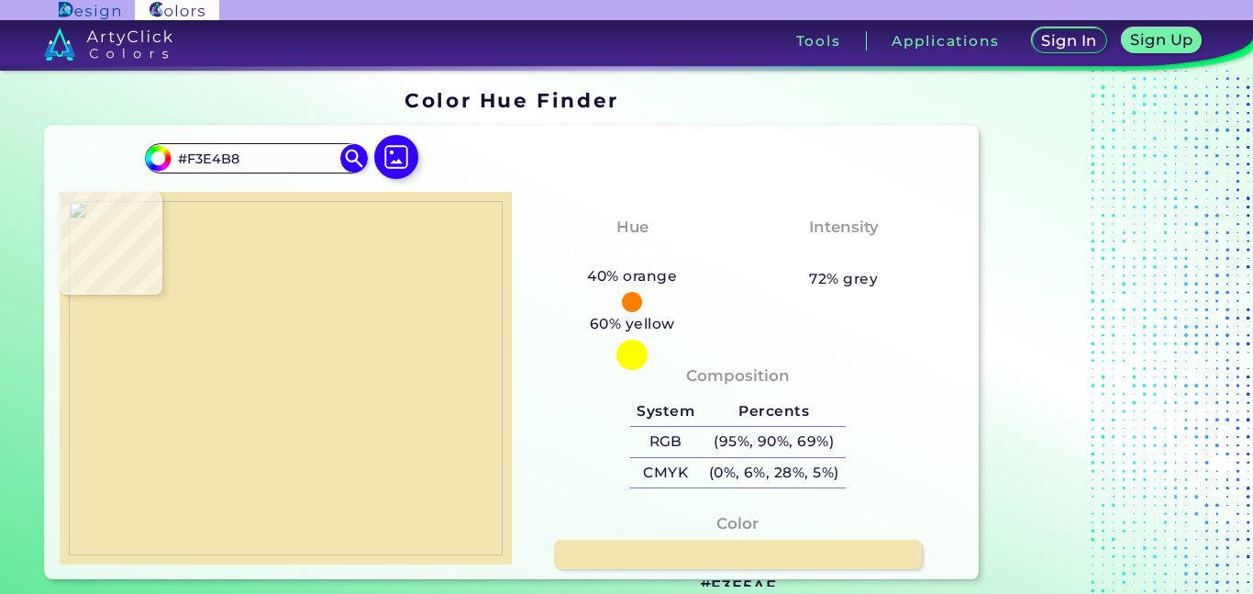
type input "#f0e6b8"
type input "#F0E6B8"
type input "#ede9b0"
type input "#EDE9B0"
type input "#ece9ae"
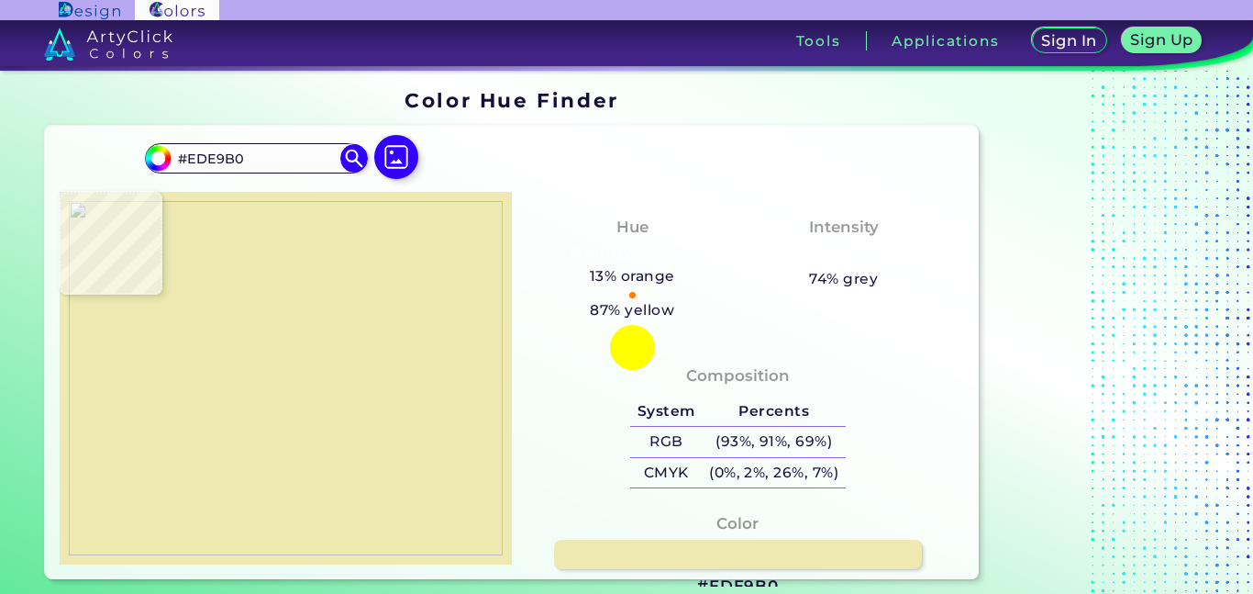
type input "#ECE9AE"
type input "#efe7b2"
type input "#EFE7B2"
type input "#f1e7b4"
type input "#F1E7B4"
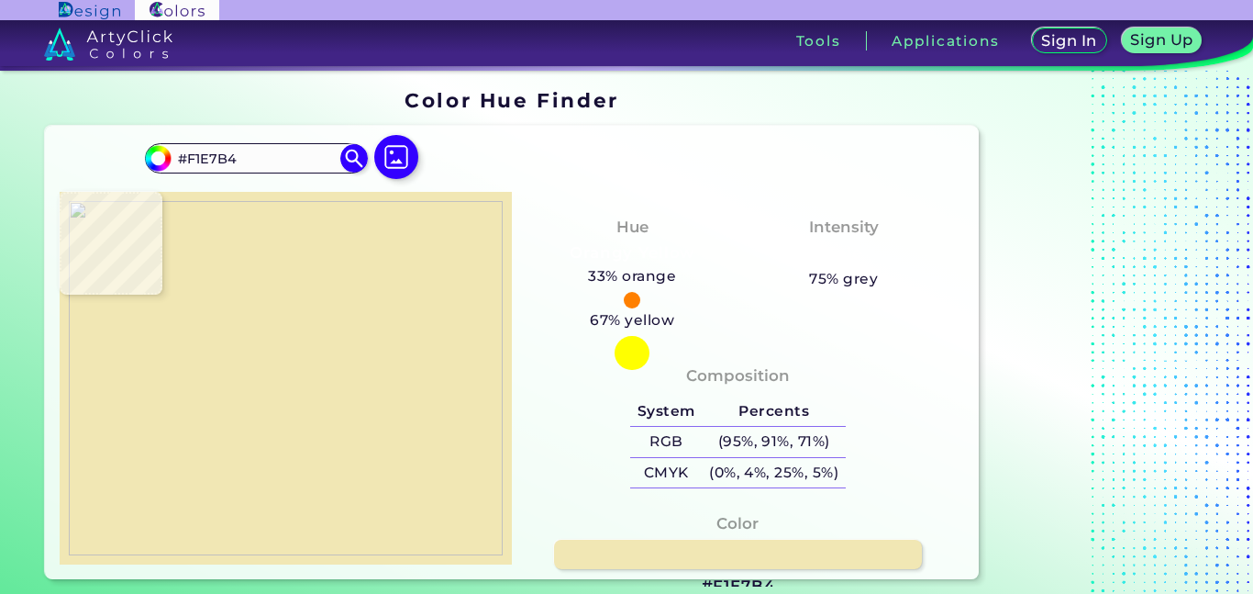
type input "#eee6b4"
type input "#EEE6B4"
type input "#f0e5b7"
type input "#F0E5B7"
type input "#efe2b5"
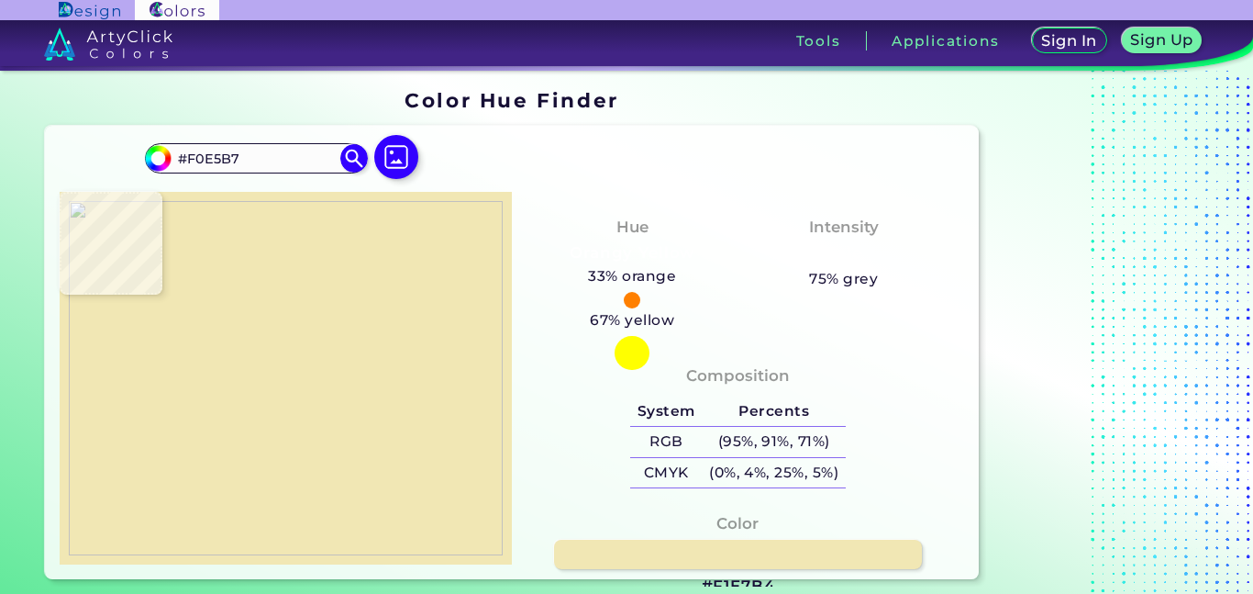
type input "#EFE2B5"
type input "#f0e2b5"
type input "#F0E2B5"
type input "#efe5b4"
type input "#EFE5B4"
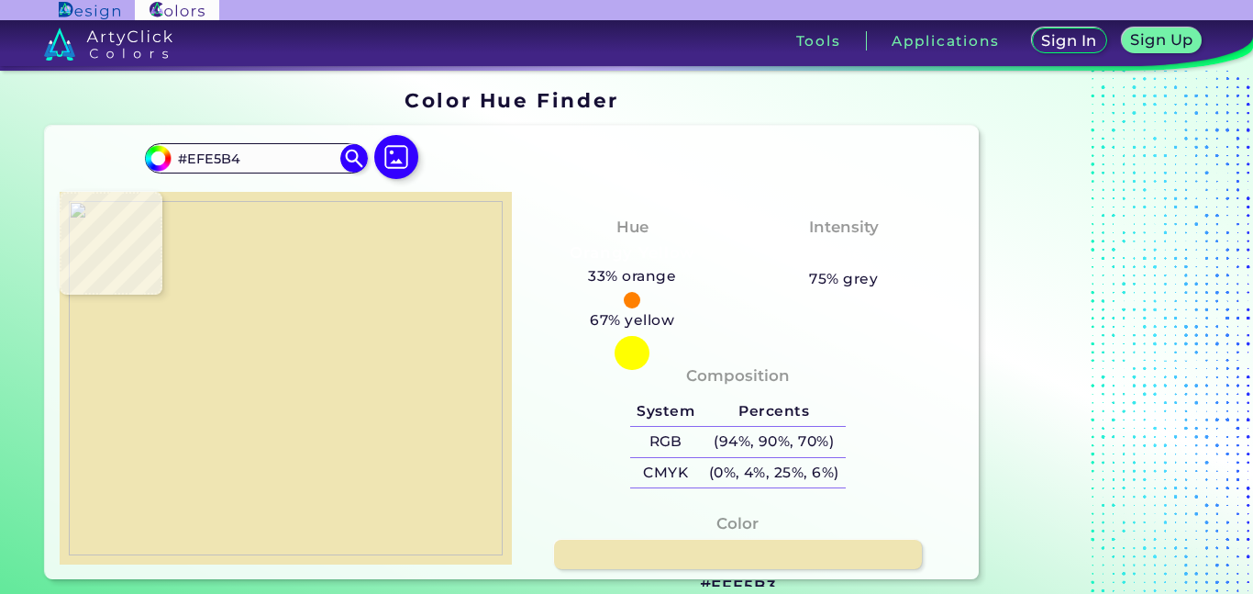
type input "#efe5b3"
type input "#EFE5B3"
type input "#eee5b3"
type input "#EEE5B3"
type input "#eee4b3"
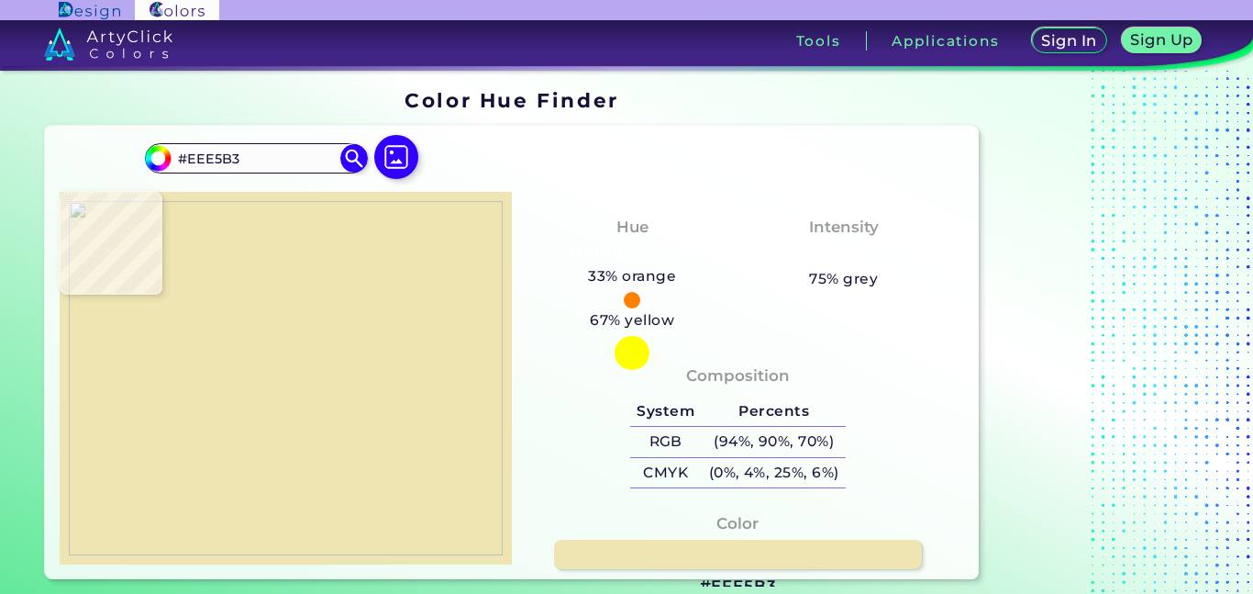
type input "#EEE4B3"
click at [248, 416] on img at bounding box center [286, 378] width 434 height 354
click at [633, 552] on link at bounding box center [738, 555] width 372 height 30
